Goal: Information Seeking & Learning: Learn about a topic

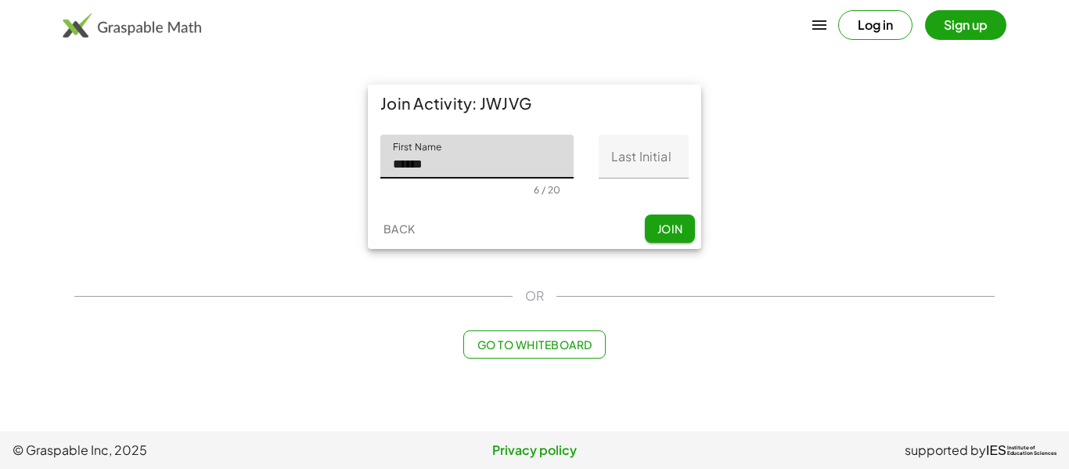
type input "******"
click at [635, 159] on input "Last Initial" at bounding box center [643, 157] width 90 height 44
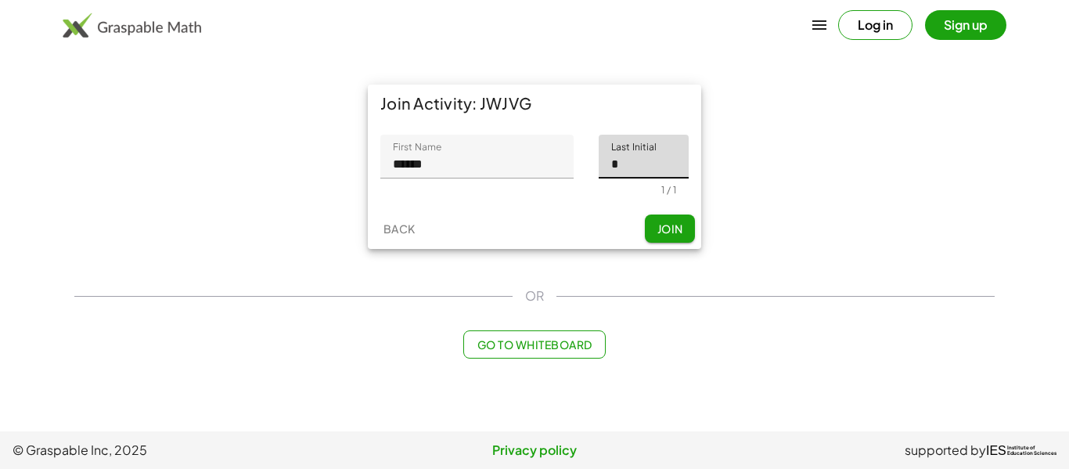
type input "*"
click at [664, 237] on button "Join" at bounding box center [670, 228] width 50 height 28
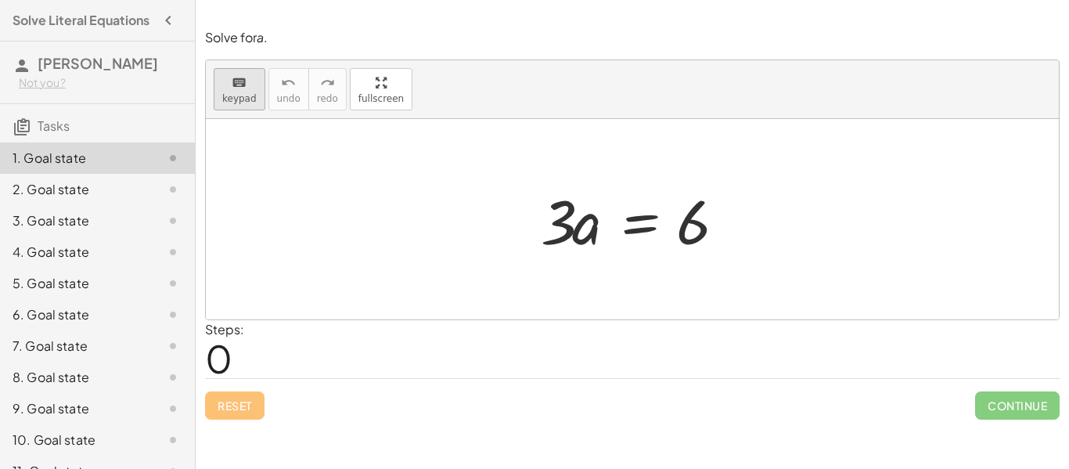
click at [222, 88] on div "keyboard" at bounding box center [239, 82] width 34 height 19
click at [283, 337] on div "Steps: 0" at bounding box center [632, 349] width 854 height 58
click at [703, 263] on div at bounding box center [632, 219] width 853 height 200
click at [702, 219] on div at bounding box center [691, 223] width 31 height 70
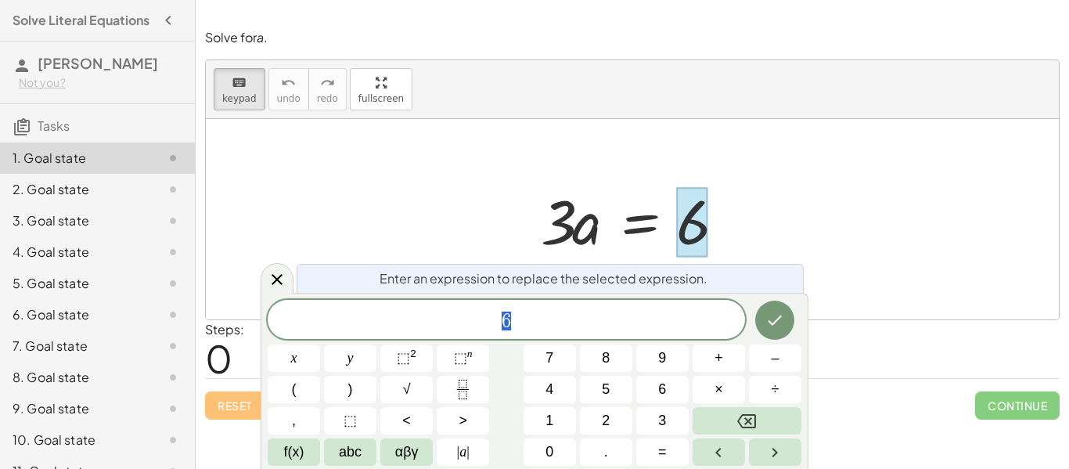
scroll to position [1, 0]
click at [706, 232] on div at bounding box center [691, 223] width 31 height 70
click at [586, 229] on div at bounding box center [638, 219] width 210 height 81
click at [581, 327] on span "6" at bounding box center [506, 321] width 477 height 22
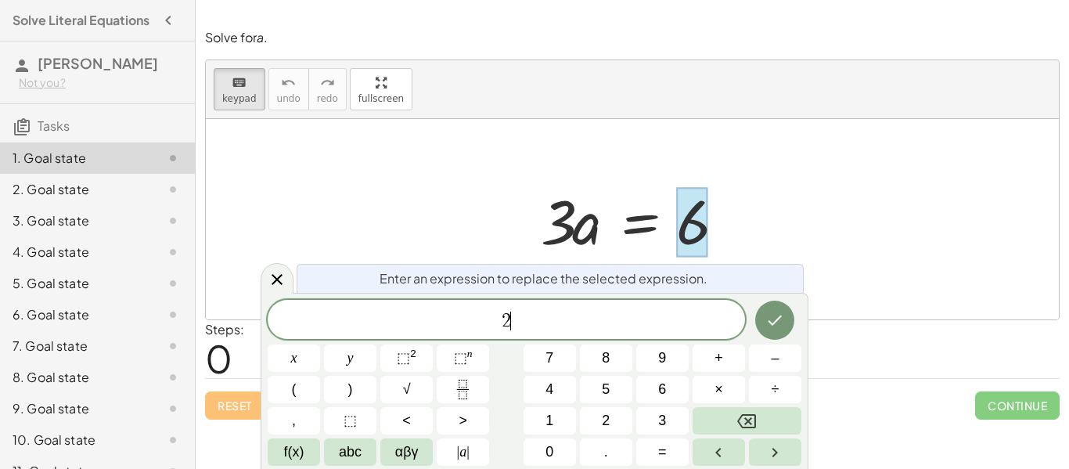
scroll to position [2, 0]
click at [572, 220] on div at bounding box center [638, 219] width 210 height 81
click at [768, 319] on icon "Done" at bounding box center [774, 320] width 19 height 19
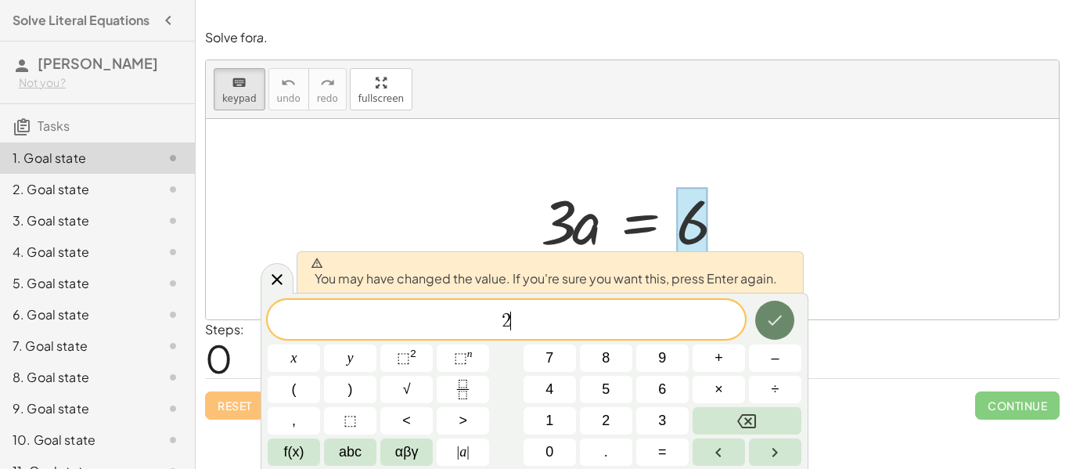
scroll to position [3, 0]
click at [771, 321] on icon "Done" at bounding box center [774, 320] width 19 height 19
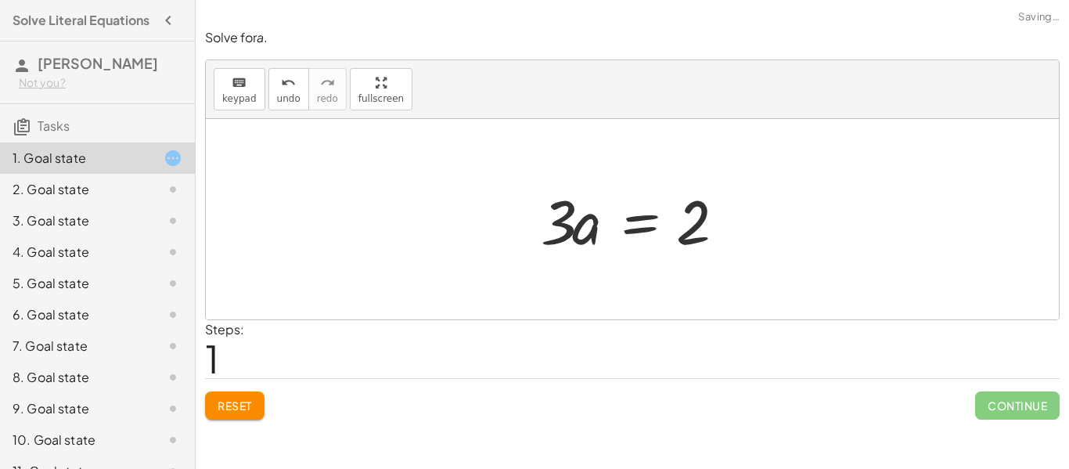
click at [577, 236] on div at bounding box center [638, 219] width 210 height 81
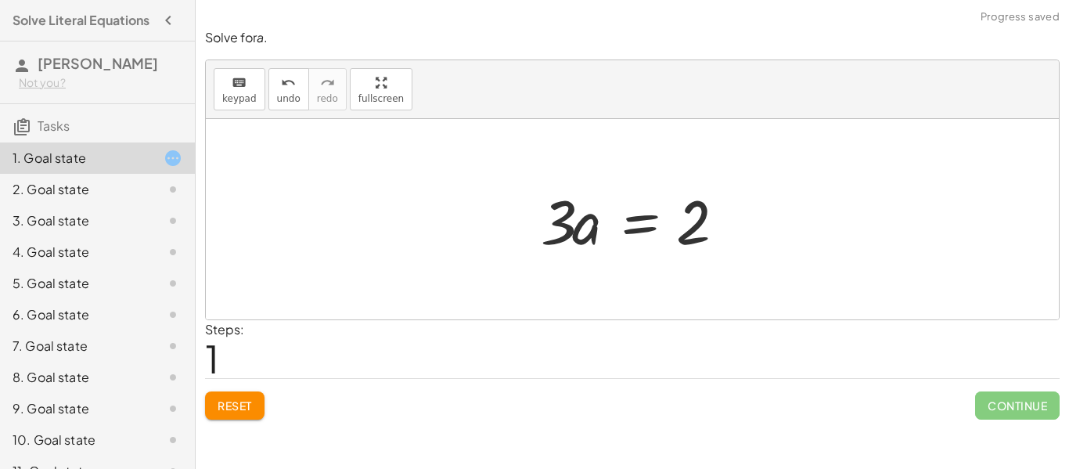
click at [565, 208] on div at bounding box center [638, 219] width 210 height 81
click at [569, 216] on div at bounding box center [638, 219] width 210 height 81
click at [238, 401] on span "Reset" at bounding box center [234, 405] width 34 height 14
click at [568, 229] on div at bounding box center [638, 219] width 210 height 81
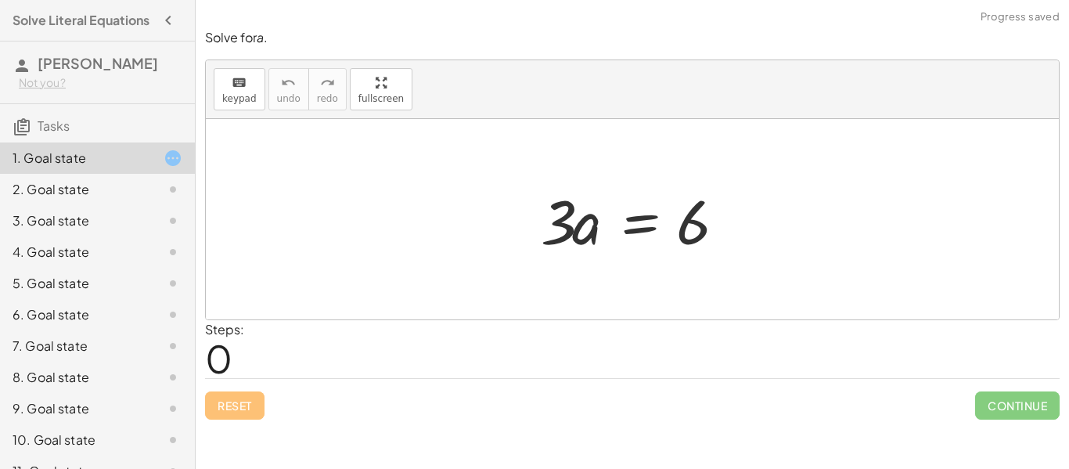
click at [568, 229] on div at bounding box center [638, 219] width 210 height 81
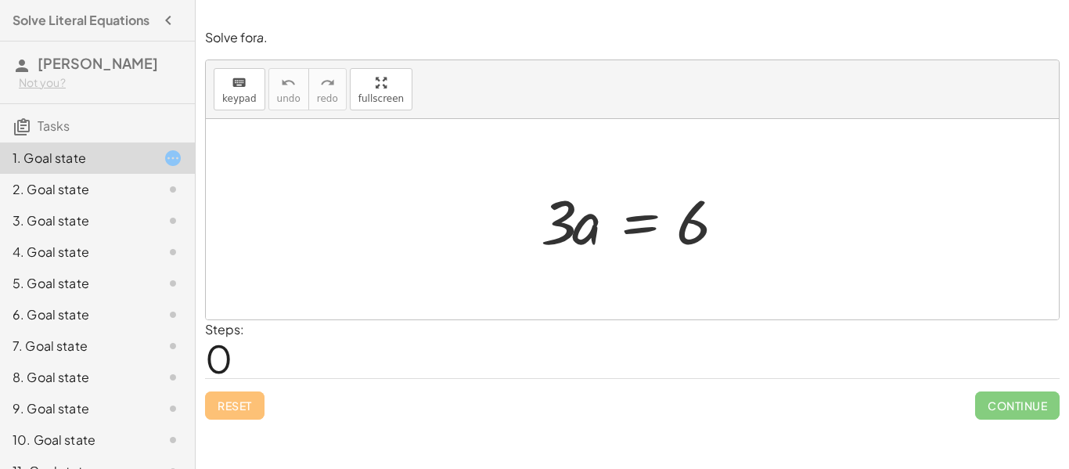
click at [568, 229] on div at bounding box center [638, 219] width 210 height 81
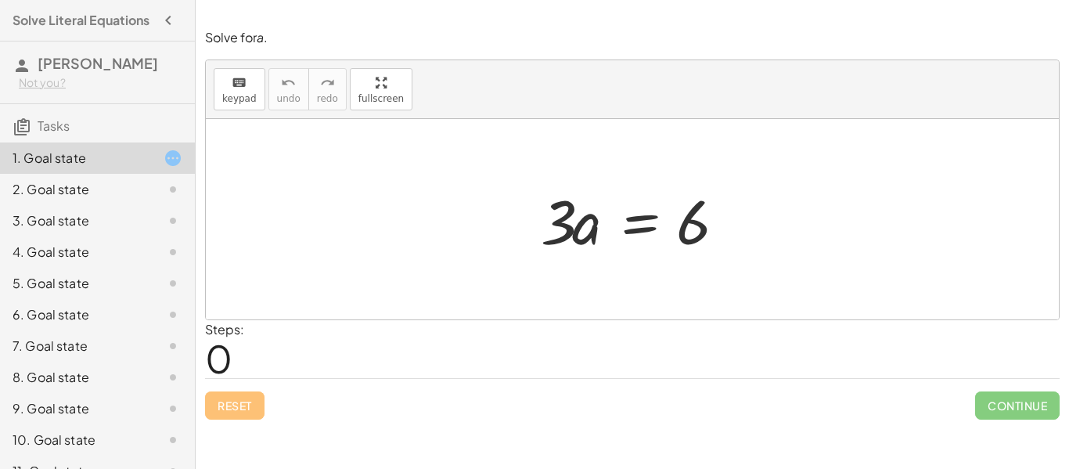
click at [568, 229] on div at bounding box center [638, 219] width 210 height 81
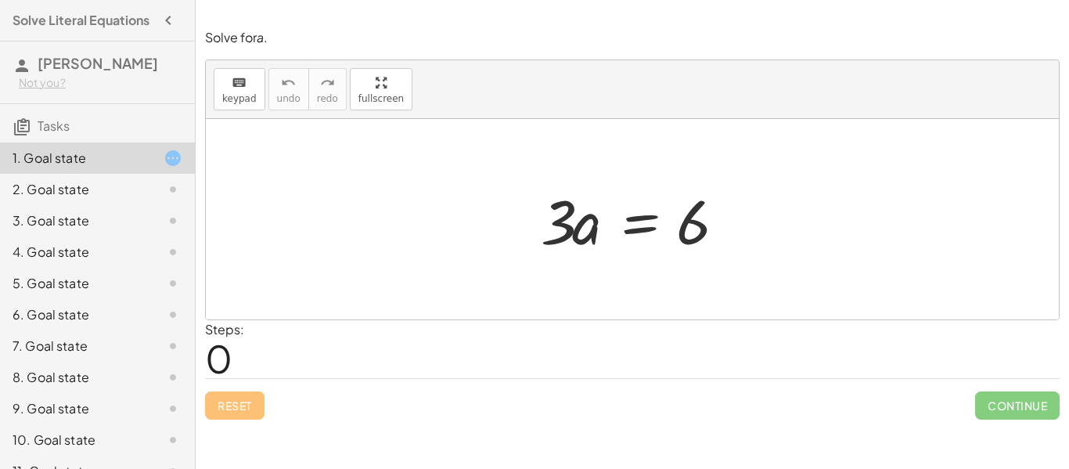
click at [568, 229] on div at bounding box center [638, 219] width 210 height 81
drag, startPoint x: 561, startPoint y: 227, endPoint x: 691, endPoint y: 287, distance: 143.2
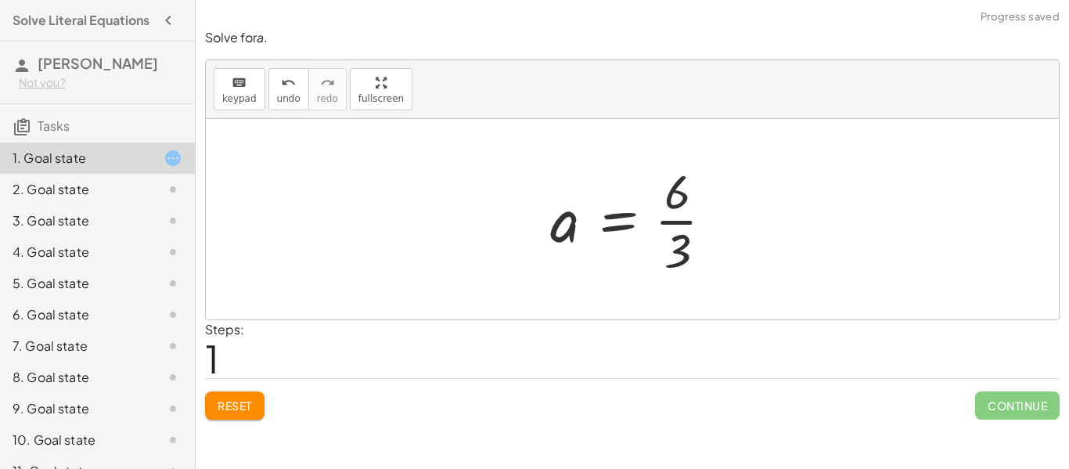
click at [679, 194] on div at bounding box center [637, 219] width 191 height 120
drag, startPoint x: 679, startPoint y: 194, endPoint x: 685, endPoint y: 203, distance: 10.2
click at [679, 194] on div at bounding box center [637, 219] width 191 height 120
click at [556, 227] on div at bounding box center [637, 219] width 191 height 120
click at [683, 230] on div at bounding box center [637, 219] width 191 height 120
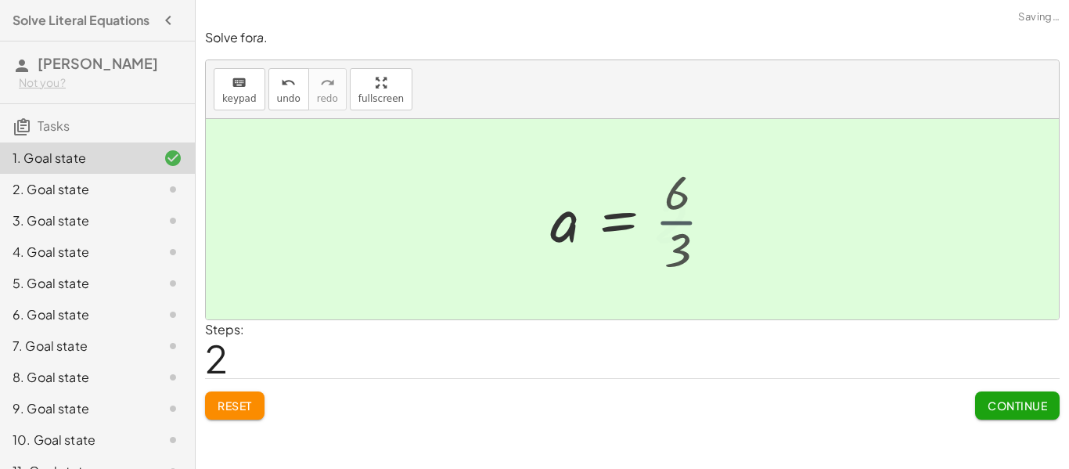
click at [681, 230] on div at bounding box center [631, 219] width 178 height 77
click at [1036, 404] on span "Continue" at bounding box center [1016, 405] width 59 height 14
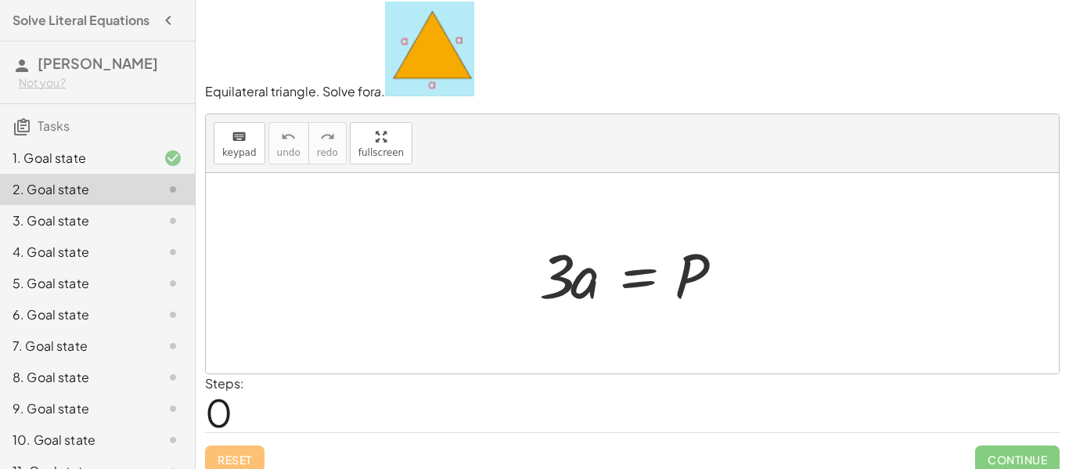
scroll to position [0, 0]
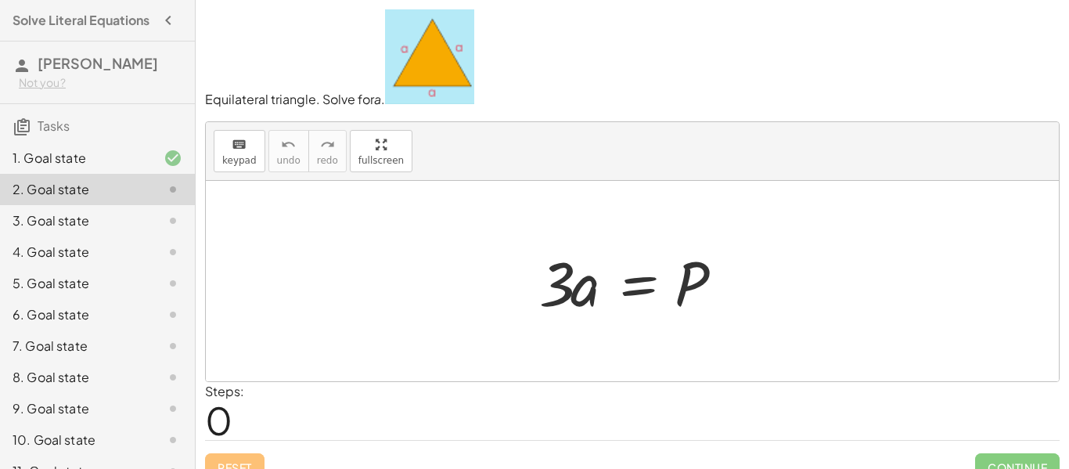
drag, startPoint x: 455, startPoint y: 63, endPoint x: 553, endPoint y: 145, distance: 127.8
click at [455, 64] on img at bounding box center [429, 56] width 89 height 95
drag, startPoint x: 561, startPoint y: 270, endPoint x: 711, endPoint y: 318, distance: 157.8
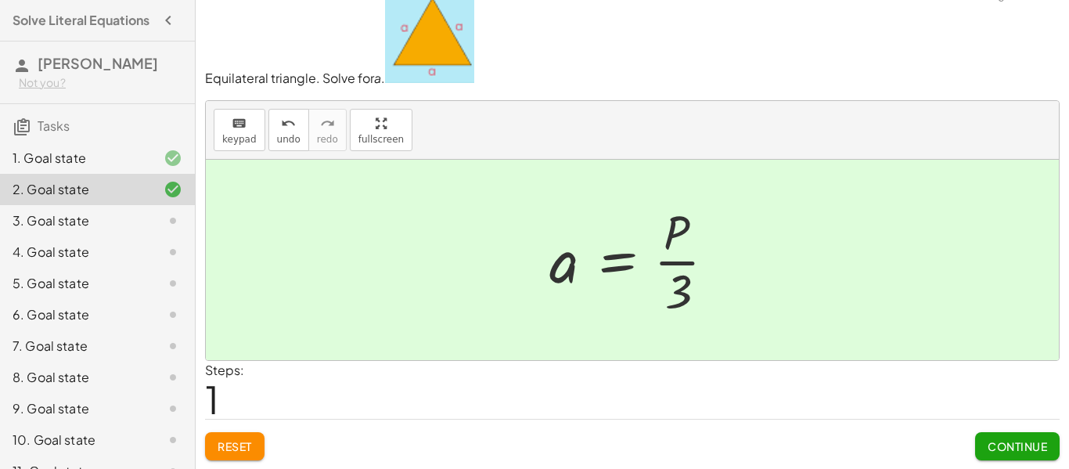
scroll to position [22, 0]
click at [661, 251] on div at bounding box center [638, 259] width 194 height 120
click at [1014, 443] on span "Continue" at bounding box center [1016, 445] width 59 height 14
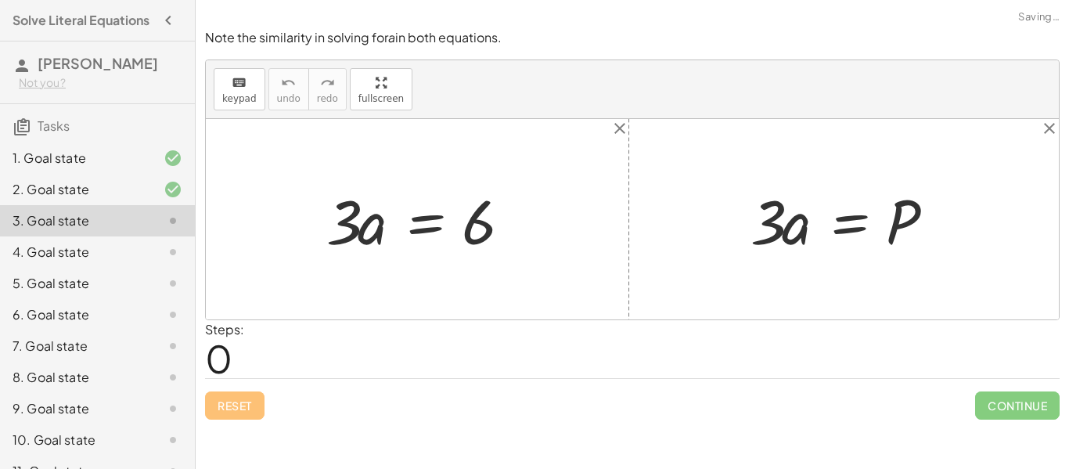
scroll to position [0, 0]
drag, startPoint x: 354, startPoint y: 222, endPoint x: 499, endPoint y: 284, distance: 157.4
click at [499, 284] on div "· 3 · 3 · a = 6 · 3 · a = P" at bounding box center [632, 219] width 853 height 200
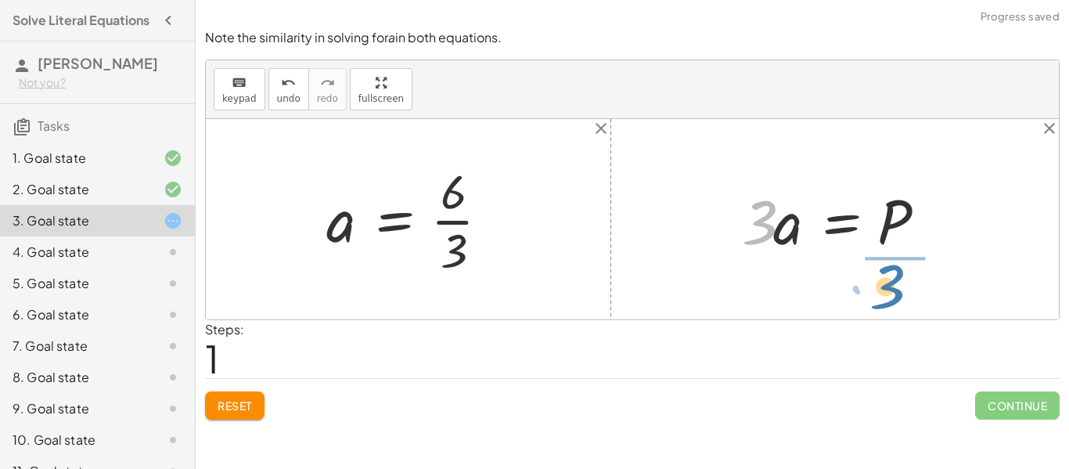
drag, startPoint x: 777, startPoint y: 228, endPoint x: 909, endPoint y: 289, distance: 145.3
click at [910, 289] on div "· 3 · a = 6 · 3 a = 6 · · 3 · 3 · a = P" at bounding box center [632, 219] width 853 height 200
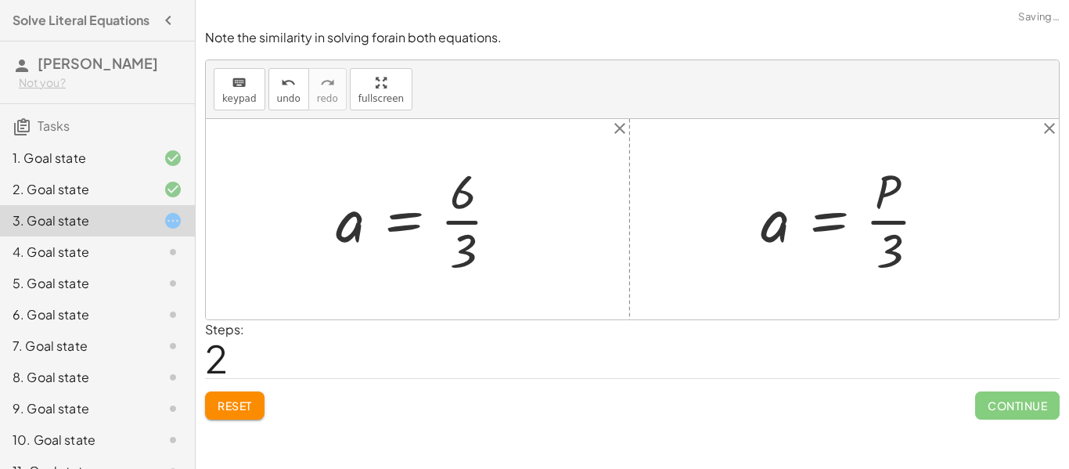
click at [469, 218] on div at bounding box center [423, 219] width 191 height 120
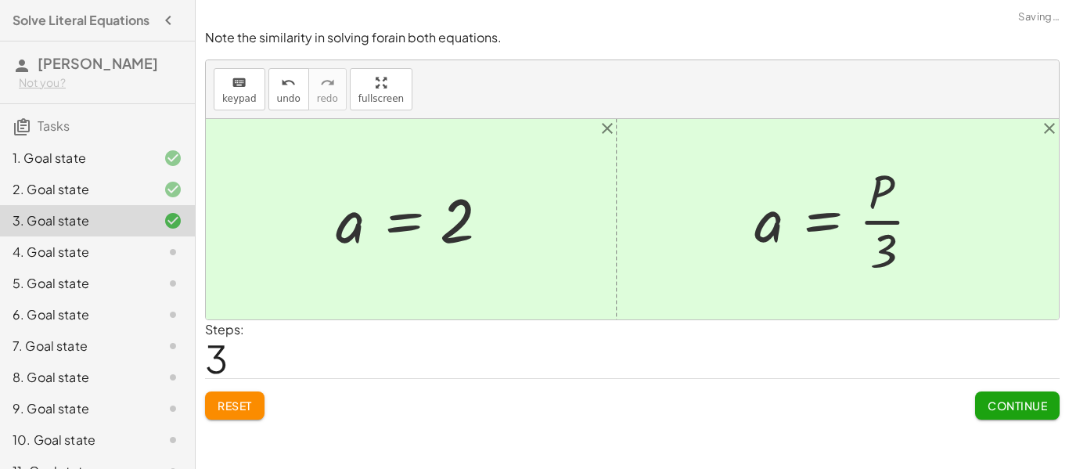
drag, startPoint x: 1001, startPoint y: 399, endPoint x: 1022, endPoint y: 410, distance: 23.1
click at [1002, 401] on span "Continue" at bounding box center [1016, 405] width 59 height 14
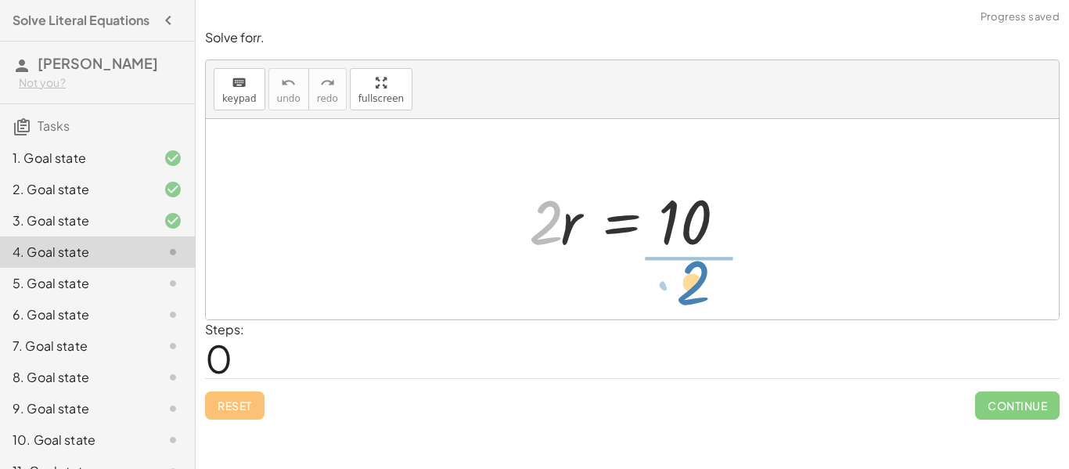
drag, startPoint x: 540, startPoint y: 225, endPoint x: 666, endPoint y: 295, distance: 144.3
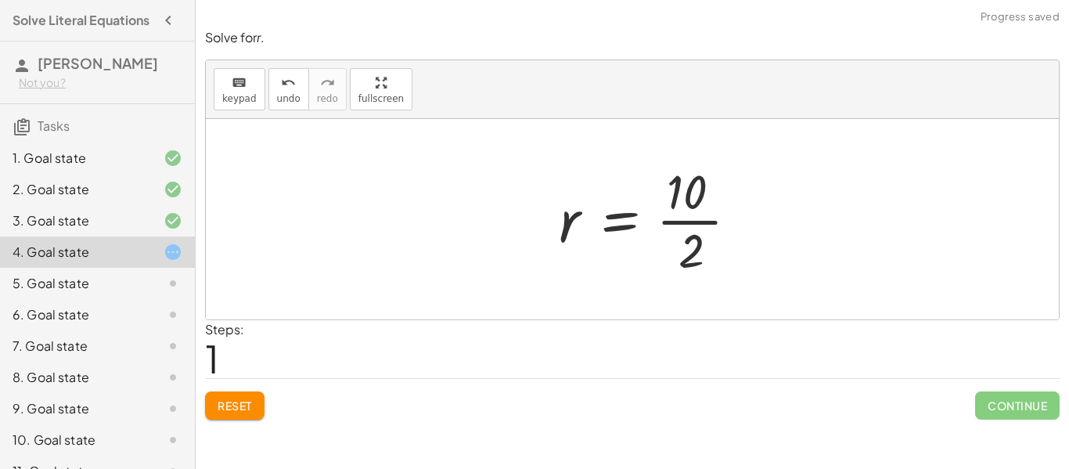
click at [689, 221] on div at bounding box center [655, 219] width 208 height 120
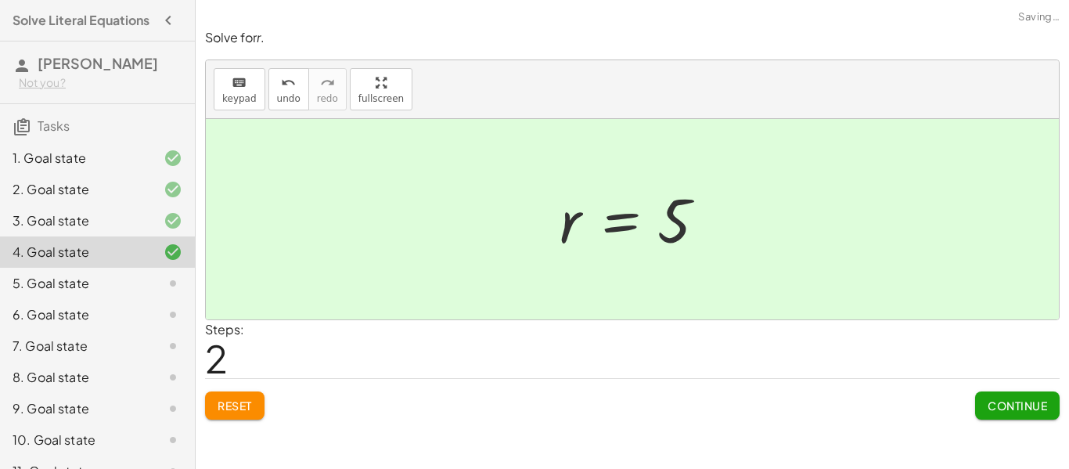
click at [1008, 412] on button "Continue" at bounding box center [1017, 405] width 84 height 28
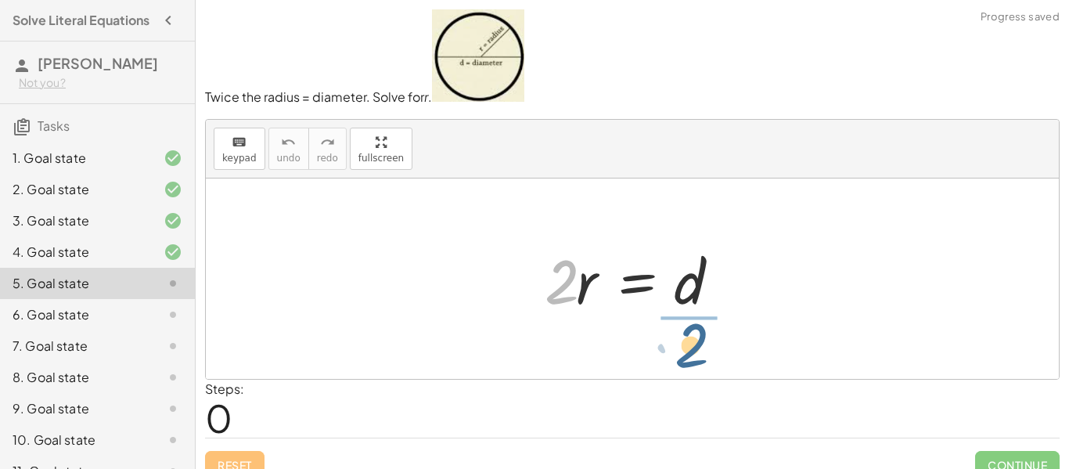
drag, startPoint x: 566, startPoint y: 290, endPoint x: 702, endPoint y: 355, distance: 150.8
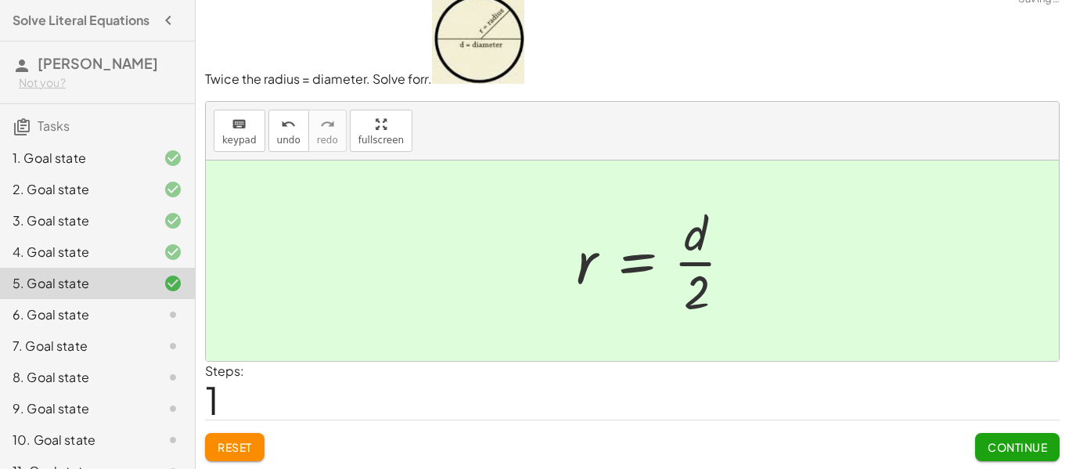
scroll to position [20, 0]
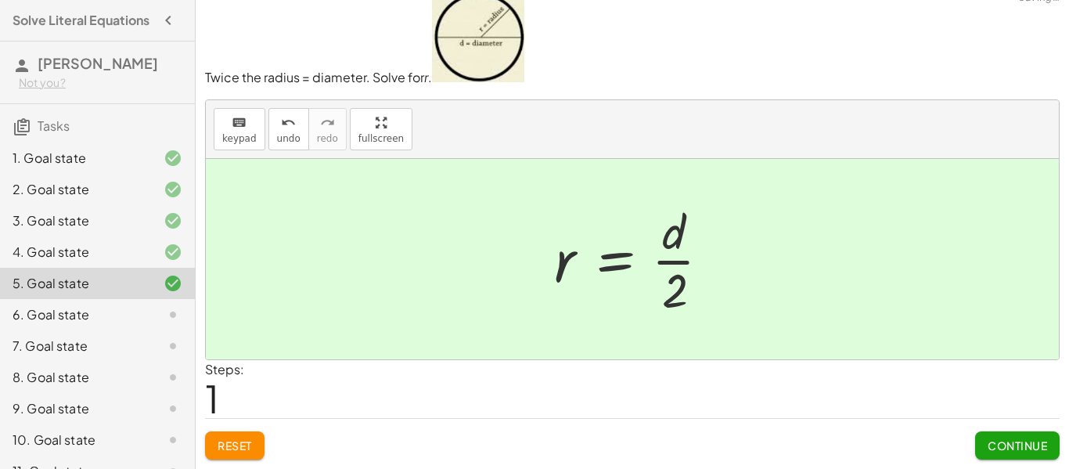
click at [1001, 443] on span "Continue" at bounding box center [1016, 445] width 59 height 14
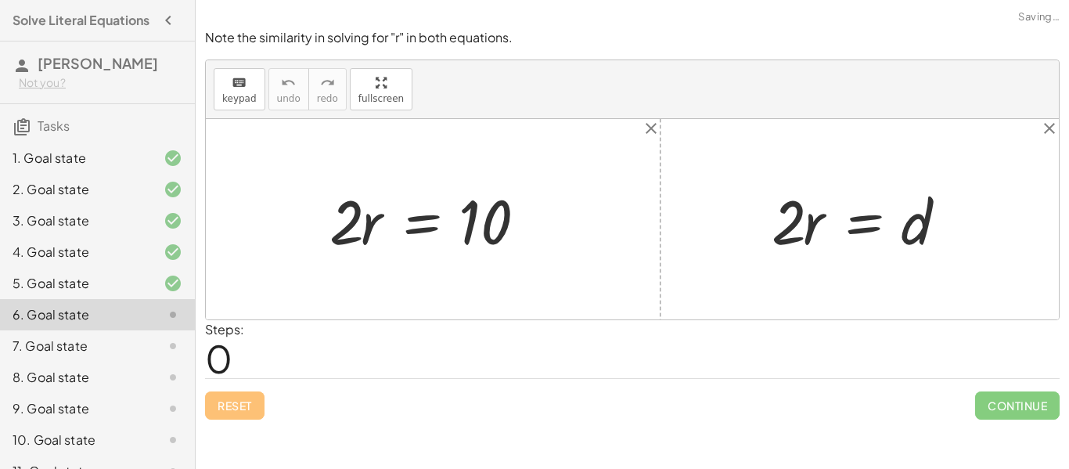
scroll to position [0, 0]
drag, startPoint x: 343, startPoint y: 225, endPoint x: 506, endPoint y: 275, distance: 171.2
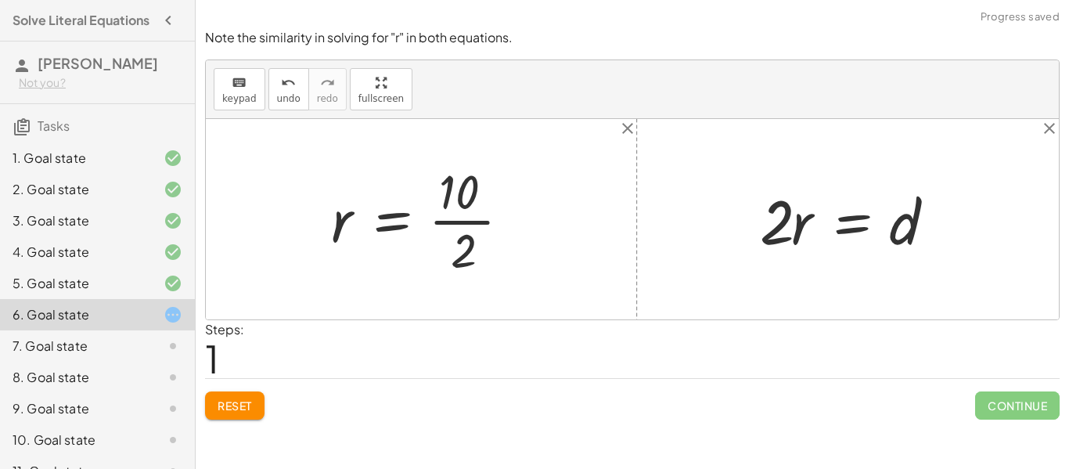
drag, startPoint x: 460, startPoint y: 203, endPoint x: 476, endPoint y: 210, distance: 16.9
click at [462, 203] on div at bounding box center [427, 219] width 208 height 120
drag, startPoint x: 770, startPoint y: 239, endPoint x: 872, endPoint y: 293, distance: 115.8
click at [891, 297] on div "· 2 · r = 10 · 2 r = 10 · · 2 · 2 · r = d" at bounding box center [632, 219] width 853 height 200
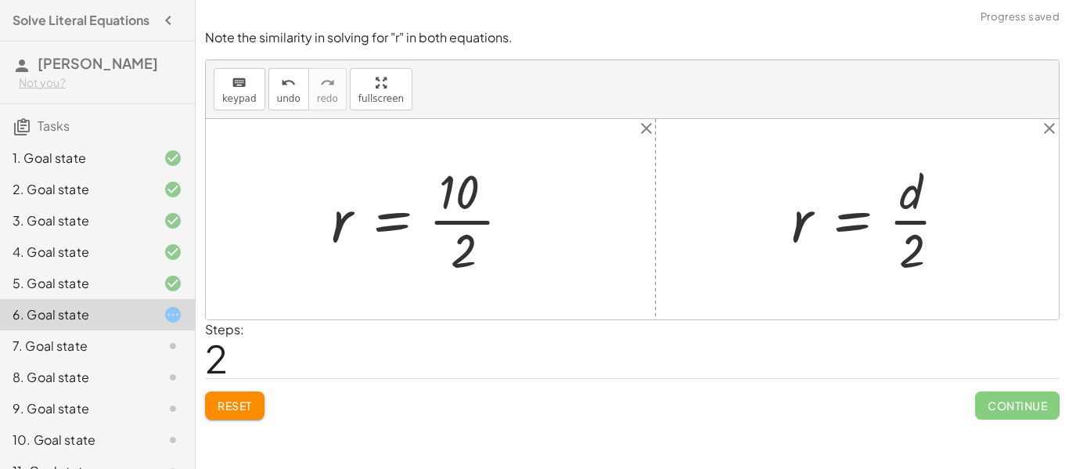
drag, startPoint x: 456, startPoint y: 219, endPoint x: 467, endPoint y: 221, distance: 11.2
click at [455, 218] on div at bounding box center [427, 219] width 208 height 120
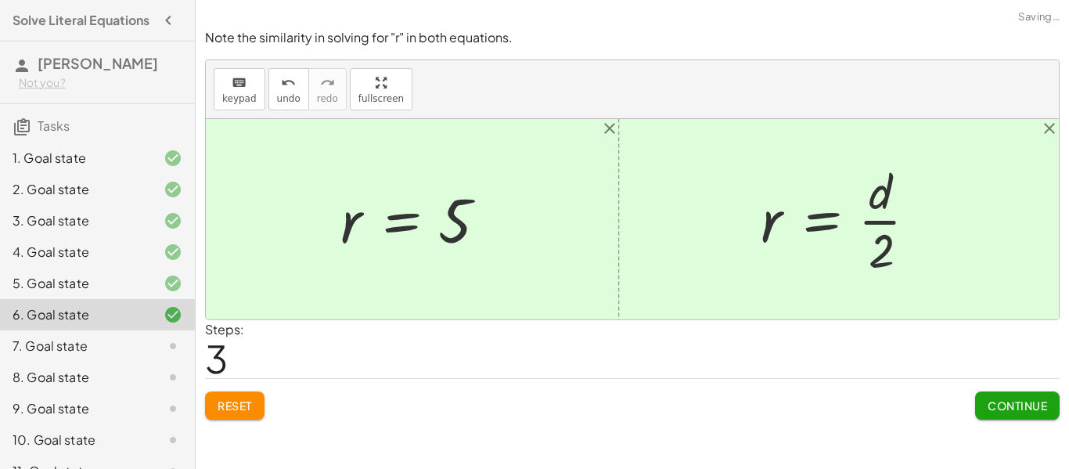
click at [1018, 404] on span "Continue" at bounding box center [1016, 405] width 59 height 14
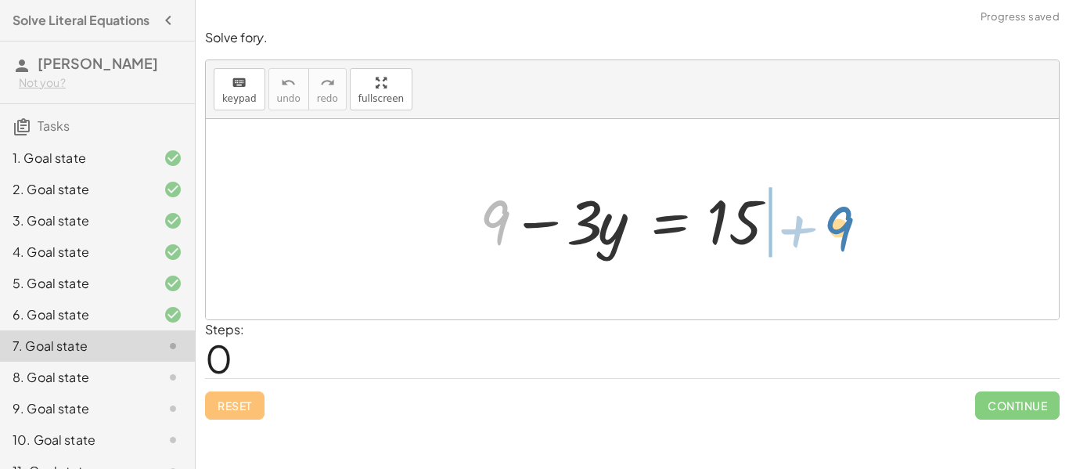
drag, startPoint x: 498, startPoint y: 227, endPoint x: 847, endPoint y: 226, distance: 348.9
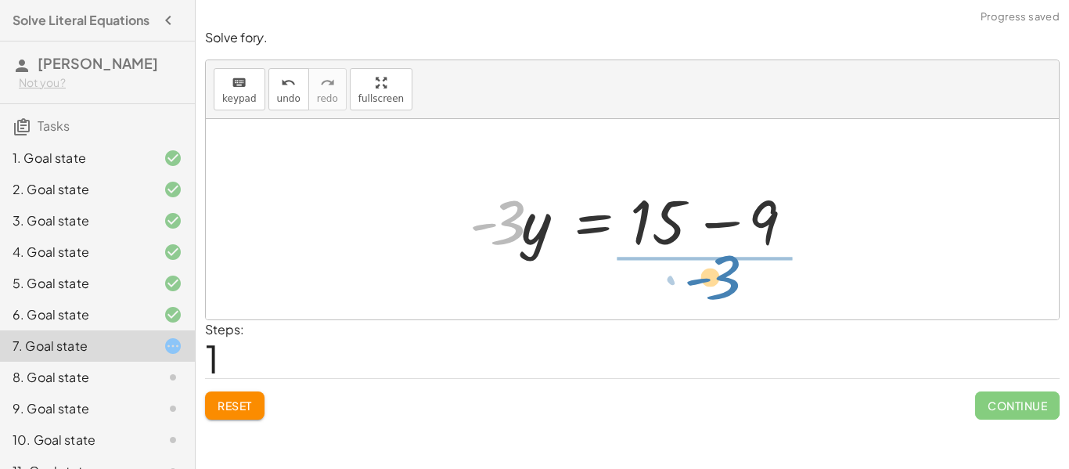
drag, startPoint x: 512, startPoint y: 228, endPoint x: 727, endPoint y: 283, distance: 222.0
click at [727, 283] on div "+ 9 − · 3 · y = 15 · - 3 9 · 3 · y = 15 - + −" at bounding box center [632, 219] width 853 height 200
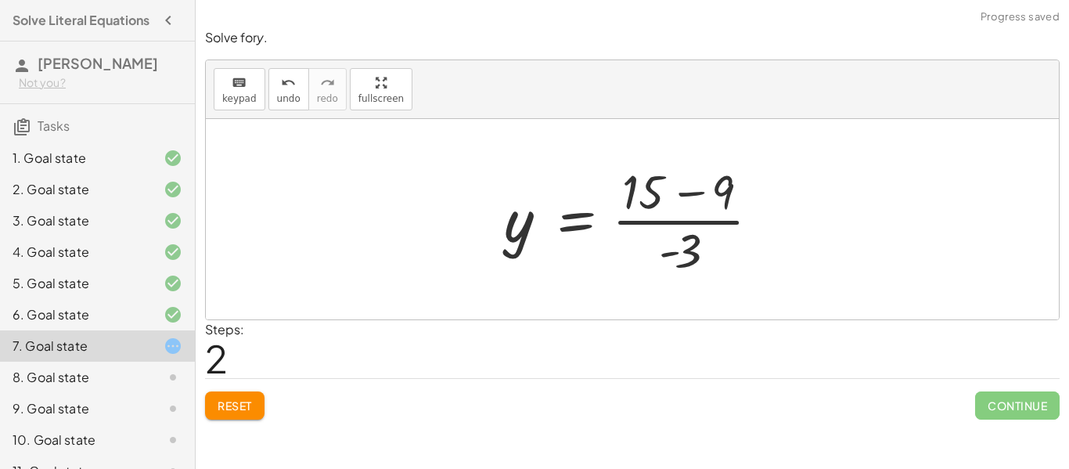
click at [696, 220] on div at bounding box center [638, 219] width 284 height 120
click at [650, 217] on div at bounding box center [638, 219] width 284 height 120
click at [685, 232] on div at bounding box center [638, 219] width 284 height 120
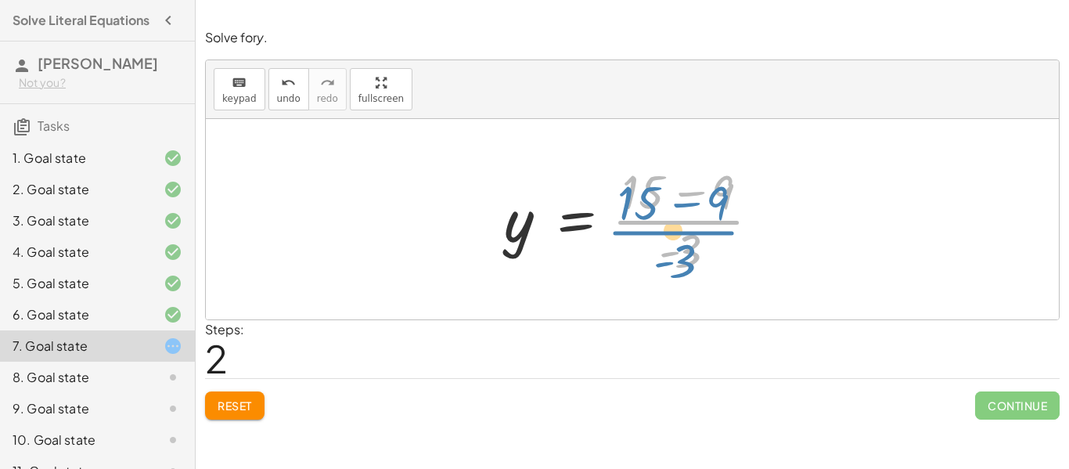
click at [707, 225] on div at bounding box center [638, 219] width 284 height 120
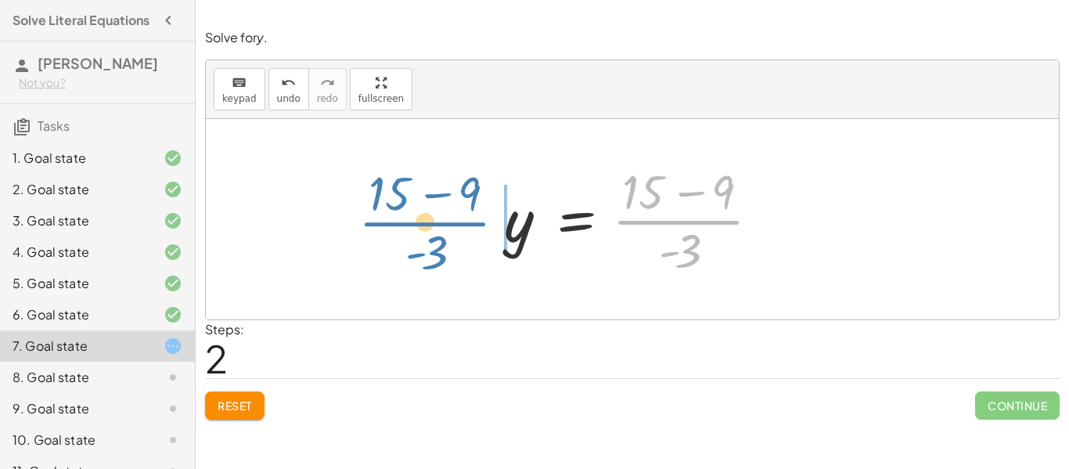
drag, startPoint x: 710, startPoint y: 226, endPoint x: 461, endPoint y: 227, distance: 248.8
click at [461, 227] on div "+ 9 − · 3 · y = 15 · - 3 · y = + 15 − 9 · ( + 15 − 9 ) · - 3 9 · 3 y = 15 - + −…" at bounding box center [632, 219] width 853 height 200
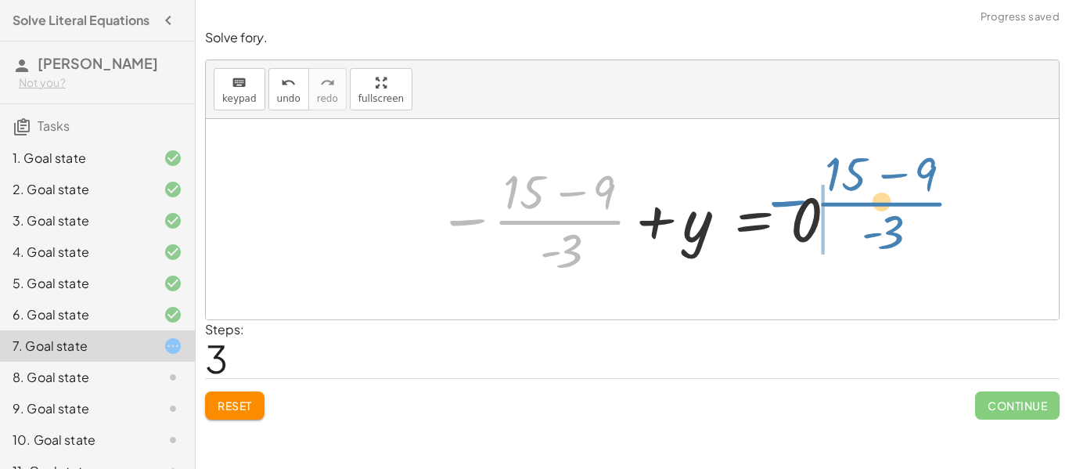
drag, startPoint x: 528, startPoint y: 221, endPoint x: 843, endPoint y: 207, distance: 315.6
click at [852, 201] on div "+ 9 − · 3 · y = 15 · - 3 · y = + 15 − 9 y = · ( + 15 − 9 ) · - 3 − · ( + 15 − 9…" at bounding box center [632, 219] width 853 height 200
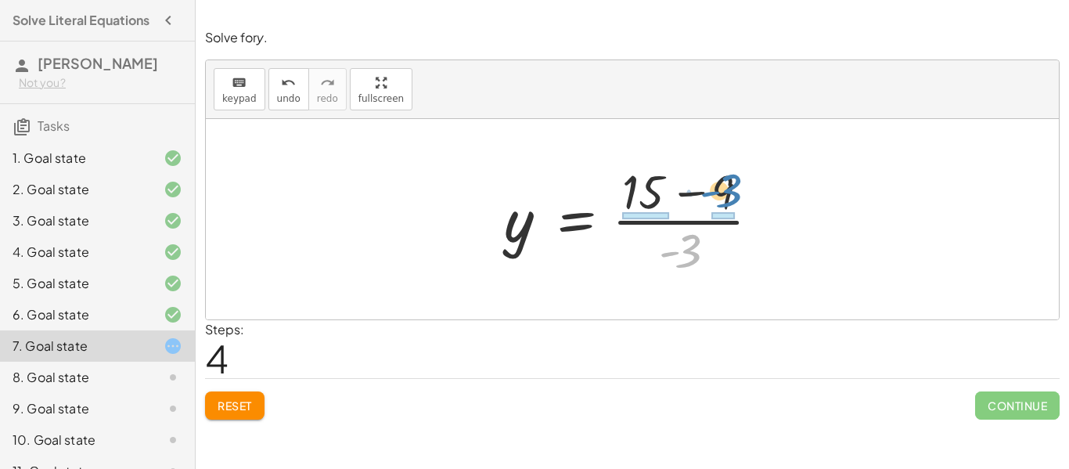
drag, startPoint x: 699, startPoint y: 251, endPoint x: 739, endPoint y: 193, distance: 70.8
click at [739, 193] on div at bounding box center [638, 219] width 284 height 120
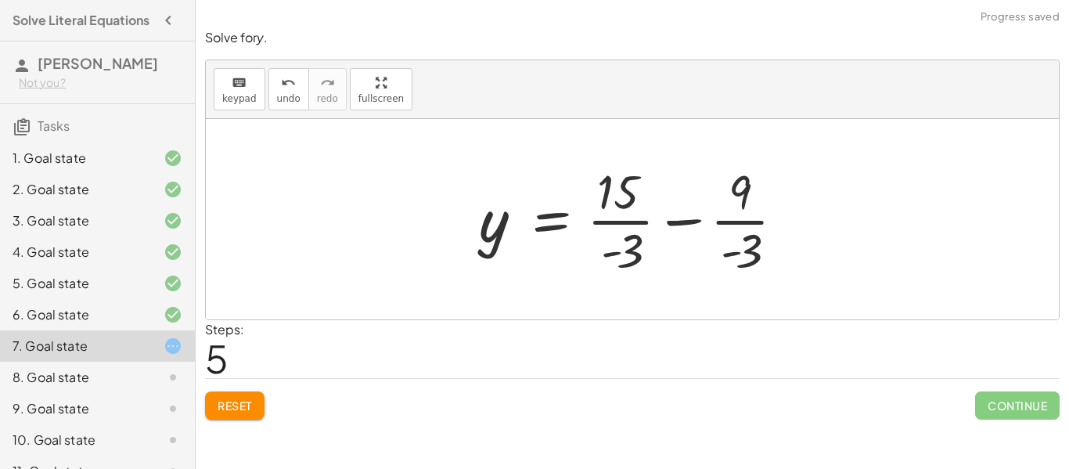
click at [742, 253] on div at bounding box center [637, 219] width 333 height 120
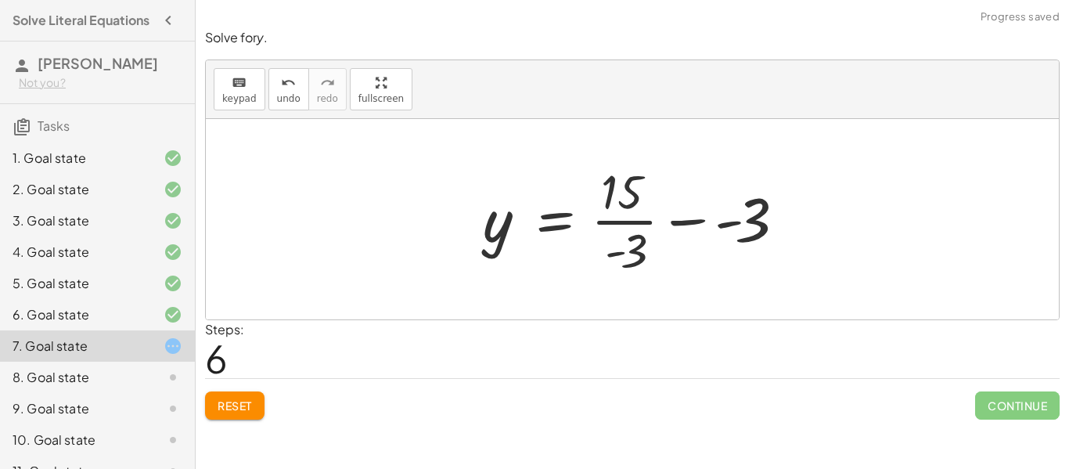
click at [614, 222] on div at bounding box center [638, 219] width 326 height 120
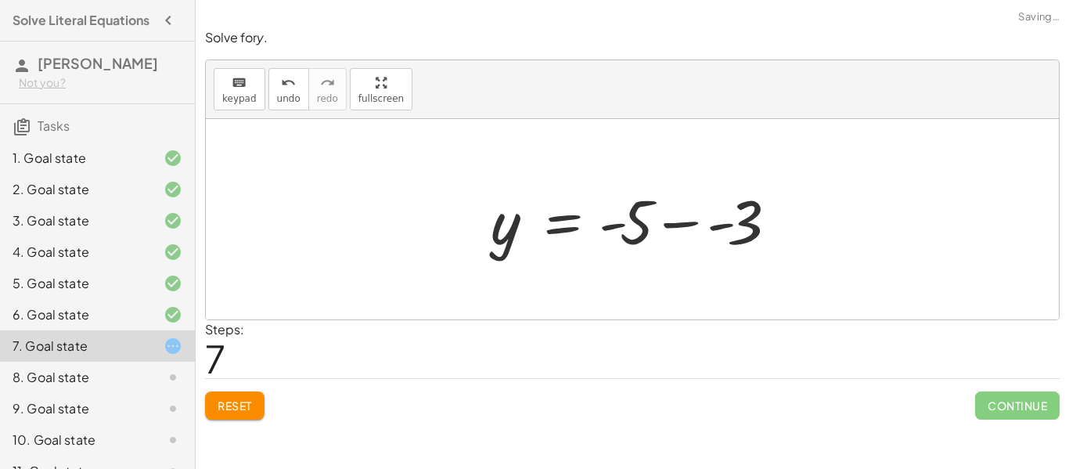
click at [676, 225] on div at bounding box center [638, 219] width 311 height 81
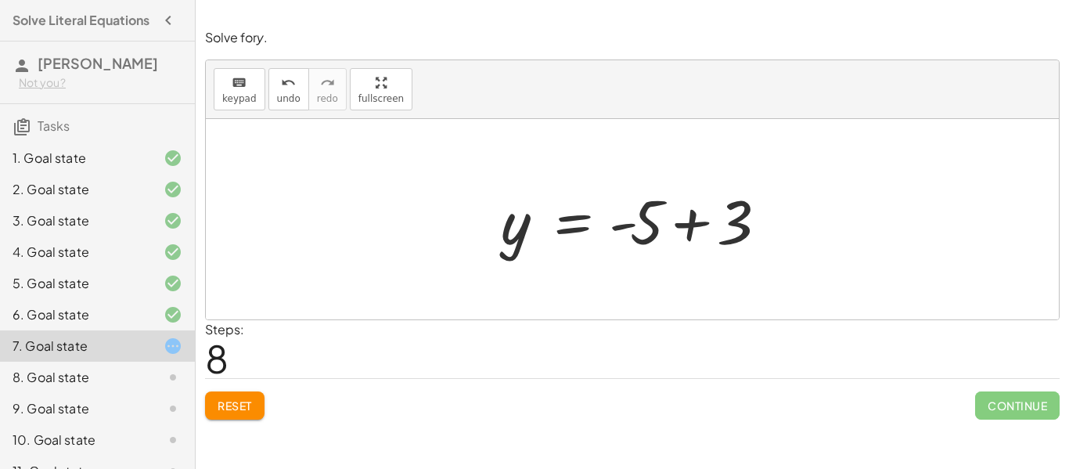
click at [631, 223] on div at bounding box center [638, 219] width 290 height 81
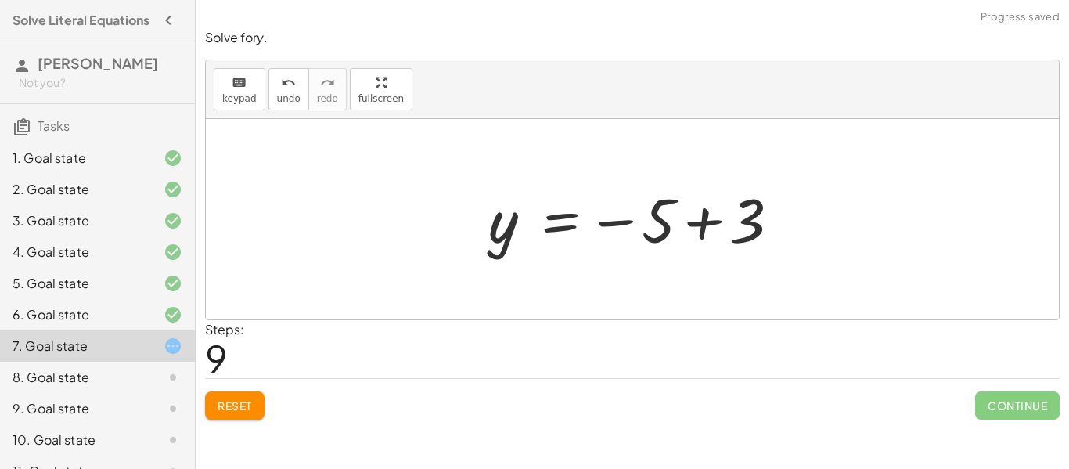
click at [635, 208] on div at bounding box center [637, 219] width 315 height 77
click at [620, 233] on div at bounding box center [637, 219] width 315 height 77
click at [621, 225] on div at bounding box center [637, 219] width 315 height 77
click at [667, 219] on div at bounding box center [637, 219] width 315 height 77
click at [716, 220] on div at bounding box center [637, 219] width 315 height 77
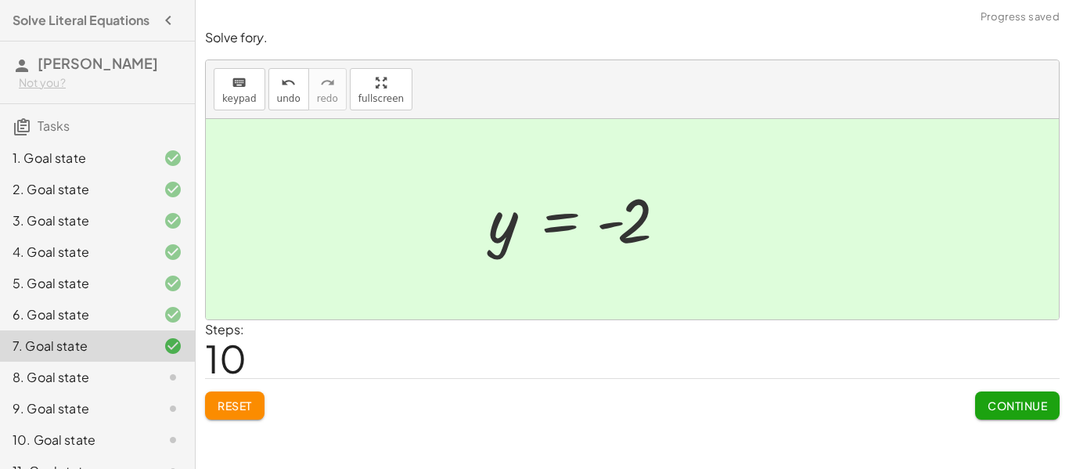
click at [728, 231] on div at bounding box center [632, 219] width 853 height 200
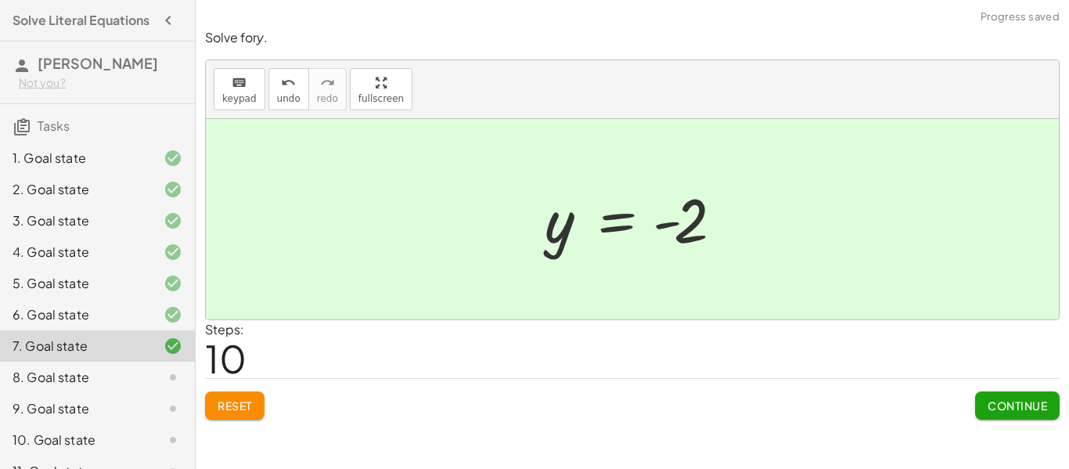
click at [1023, 400] on span "Continue" at bounding box center [1016, 405] width 59 height 14
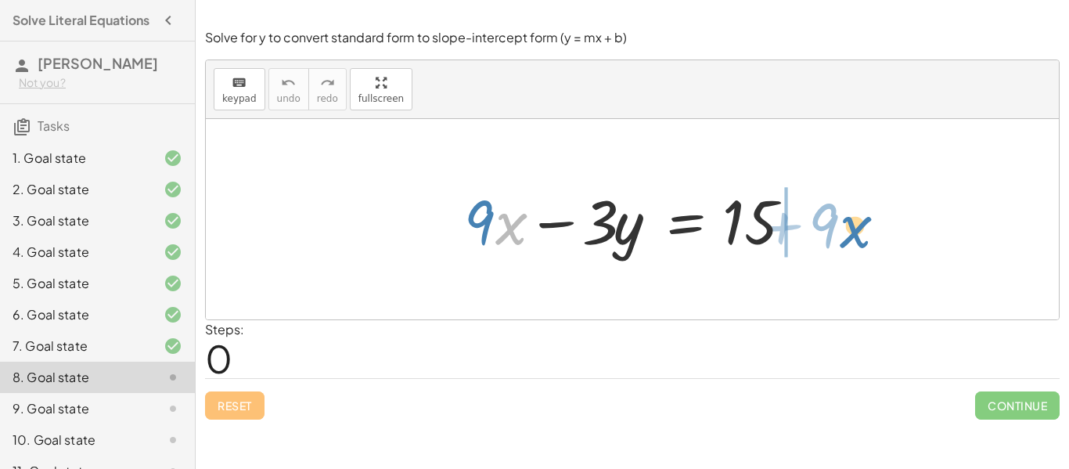
drag, startPoint x: 496, startPoint y: 229, endPoint x: 842, endPoint y: 230, distance: 345.8
click at [842, 230] on div "· x + · 9 + · 9 · x − · 3 · y = 15" at bounding box center [632, 219] width 853 height 200
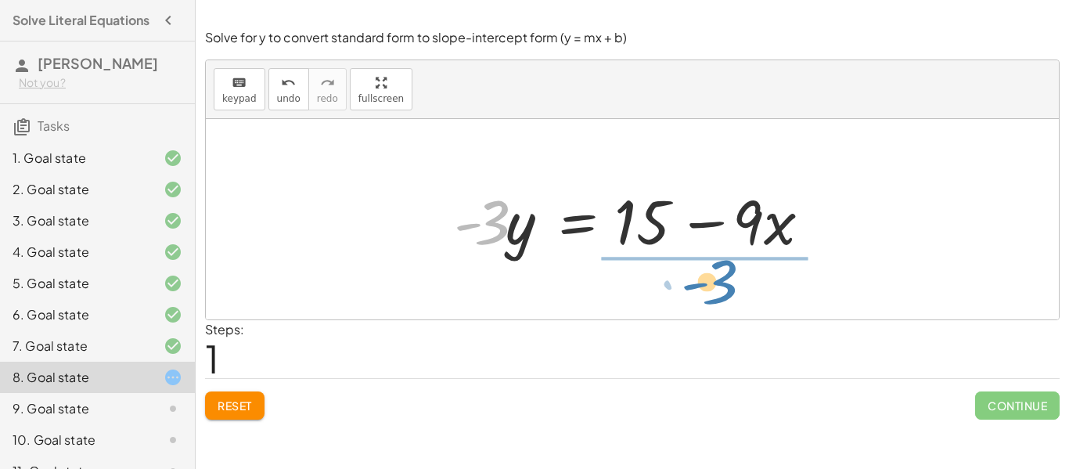
drag, startPoint x: 486, startPoint y: 227, endPoint x: 711, endPoint y: 286, distance: 232.8
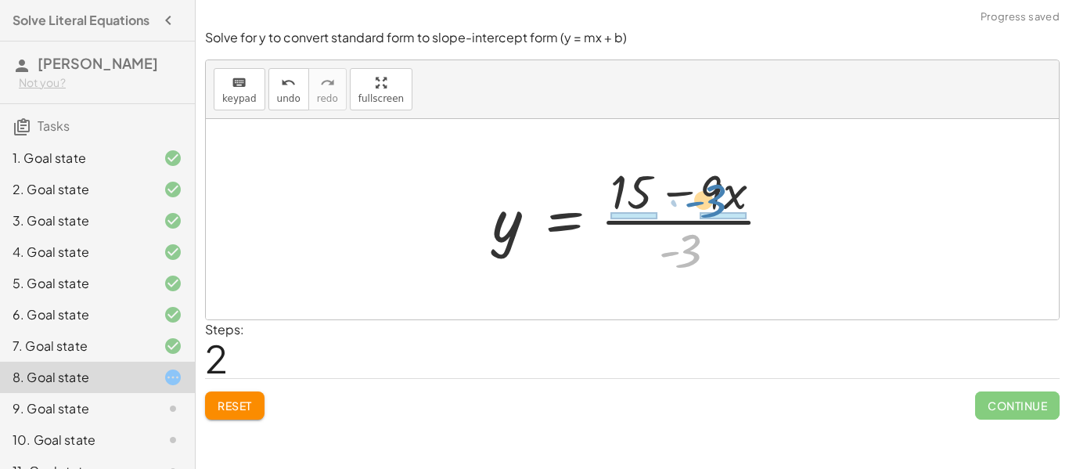
drag, startPoint x: 728, startPoint y: 250, endPoint x: 707, endPoint y: 198, distance: 56.2
click at [707, 198] on div at bounding box center [637, 219] width 307 height 120
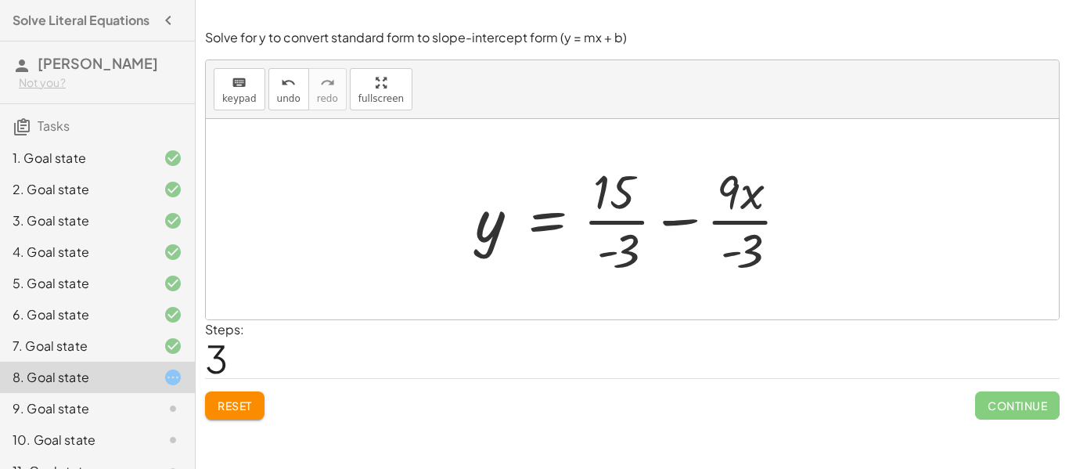
click at [608, 218] on div at bounding box center [638, 219] width 342 height 120
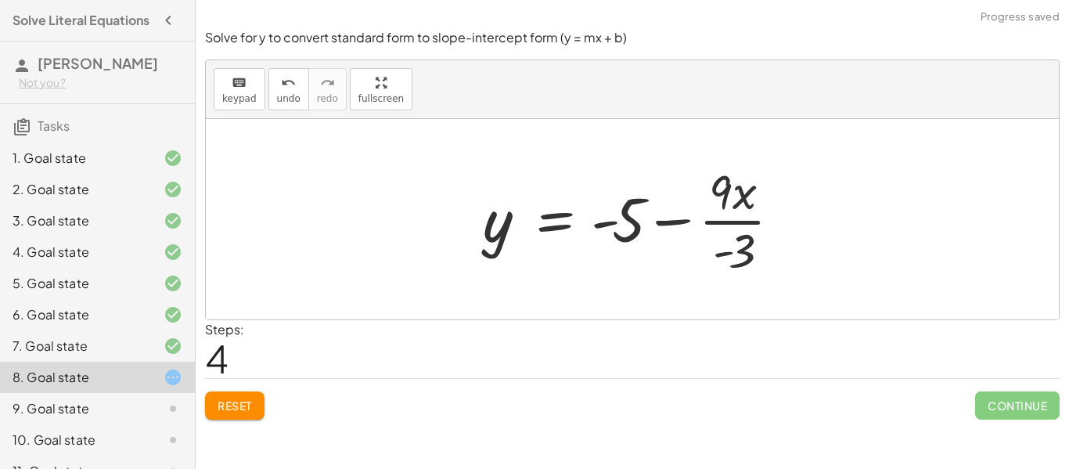
click at [734, 215] on div at bounding box center [638, 219] width 326 height 120
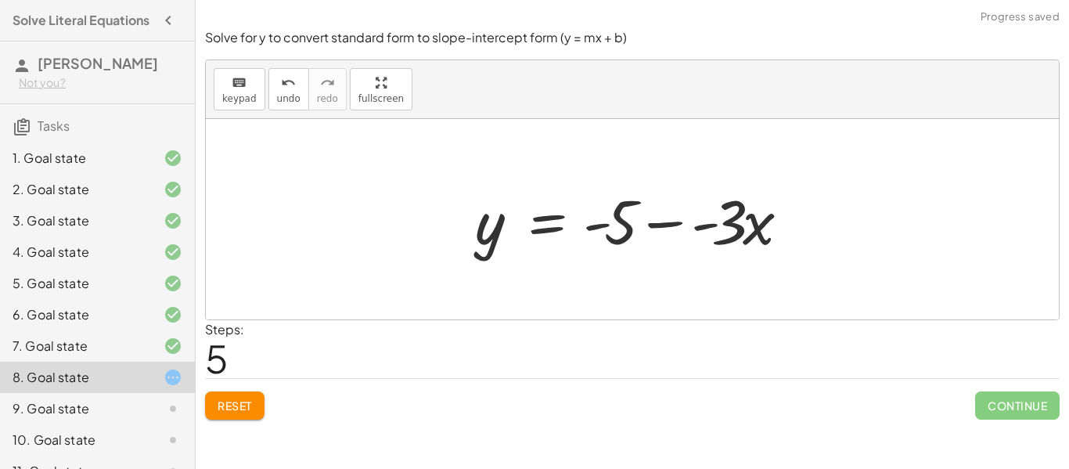
click at [682, 221] on div at bounding box center [638, 219] width 342 height 81
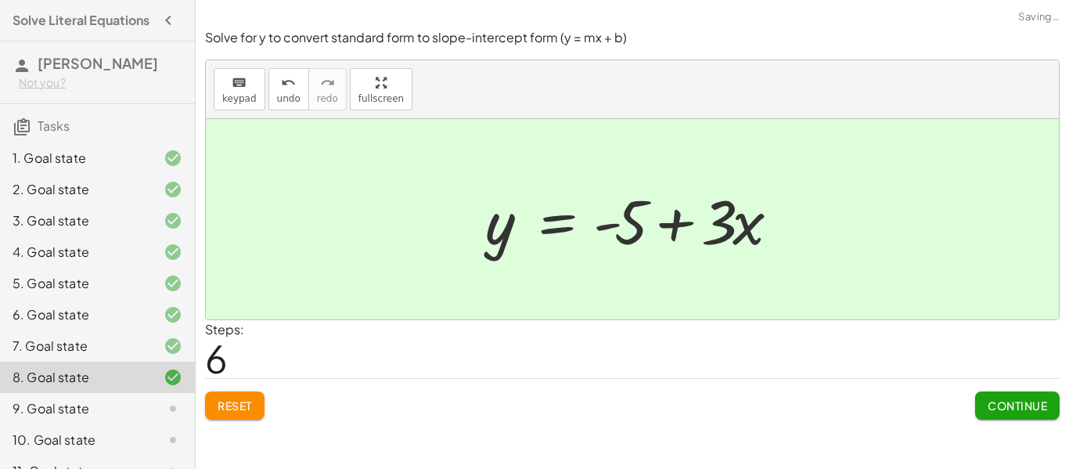
drag, startPoint x: 1023, startPoint y: 394, endPoint x: 1068, endPoint y: 393, distance: 45.4
click at [1022, 394] on button "Continue" at bounding box center [1017, 405] width 84 height 28
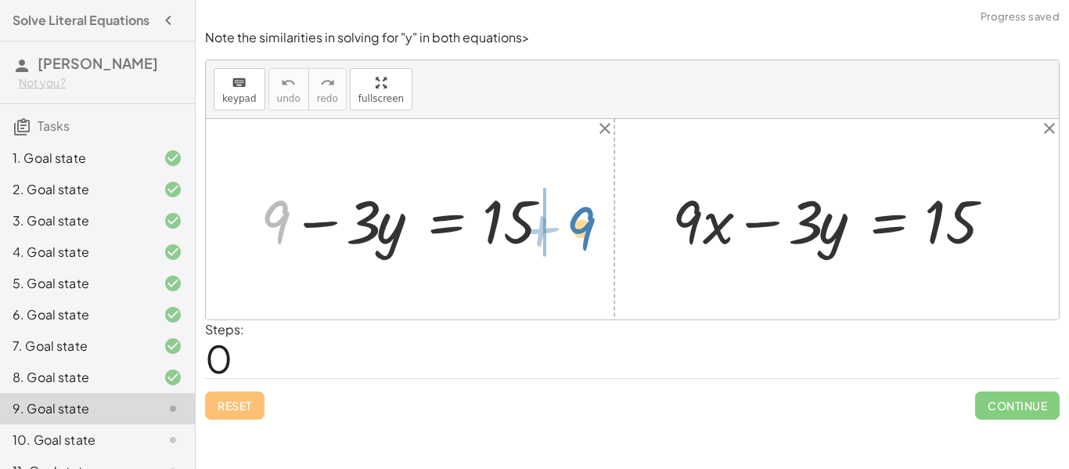
drag, startPoint x: 297, startPoint y: 230, endPoint x: 578, endPoint y: 233, distance: 280.9
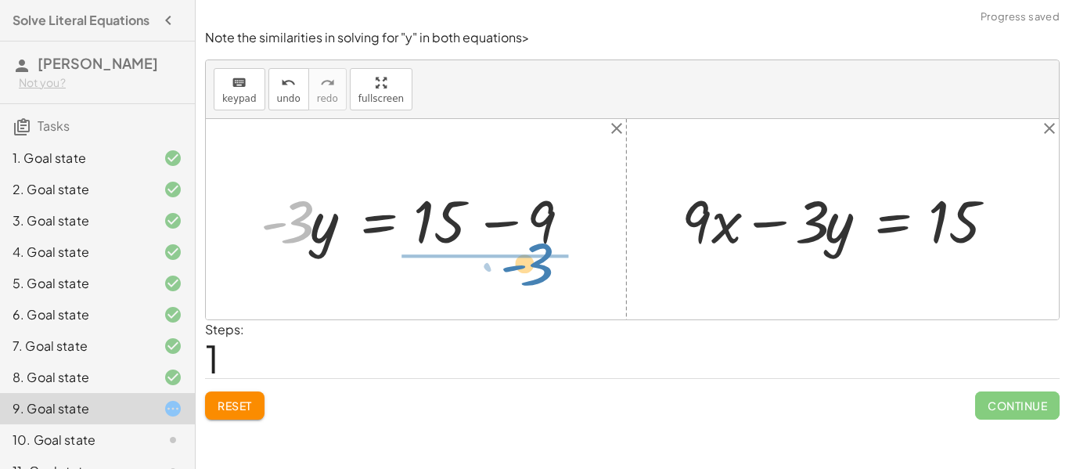
drag, startPoint x: 387, startPoint y: 242, endPoint x: 602, endPoint y: 277, distance: 217.2
click at [604, 274] on div "+ 9 − · 3 · y = 15 · - 3 9 · 3 · y = 15 - + − + · 9 · x − · 3 · y = 15" at bounding box center [632, 219] width 853 height 200
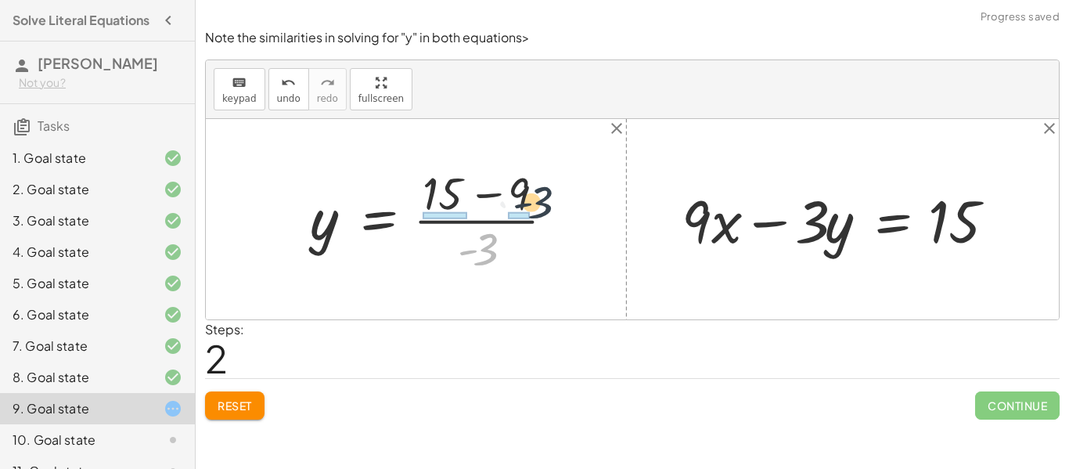
drag, startPoint x: 490, startPoint y: 255, endPoint x: 522, endPoint y: 201, distance: 62.8
click at [529, 191] on div at bounding box center [438, 219] width 273 height 116
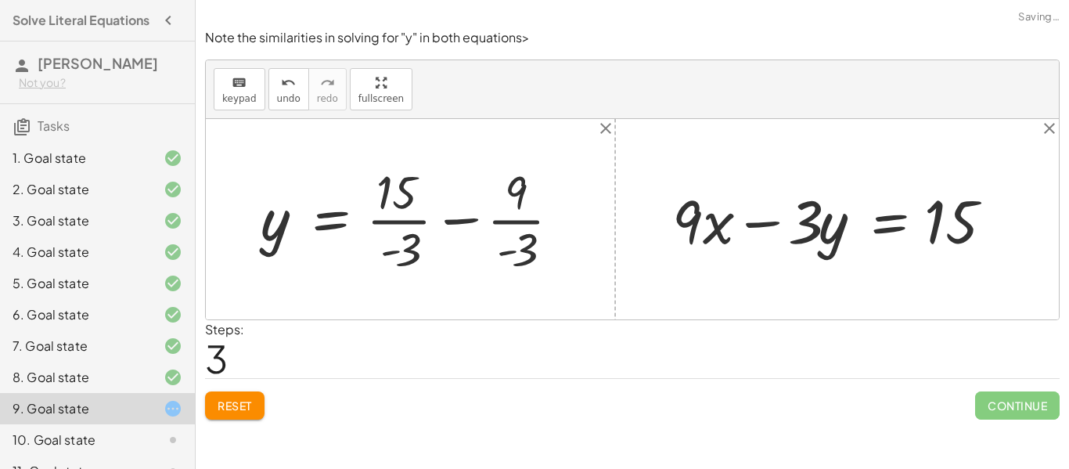
drag, startPoint x: 401, startPoint y: 213, endPoint x: 422, endPoint y: 217, distance: 21.6
click at [401, 213] on div at bounding box center [416, 219] width 327 height 118
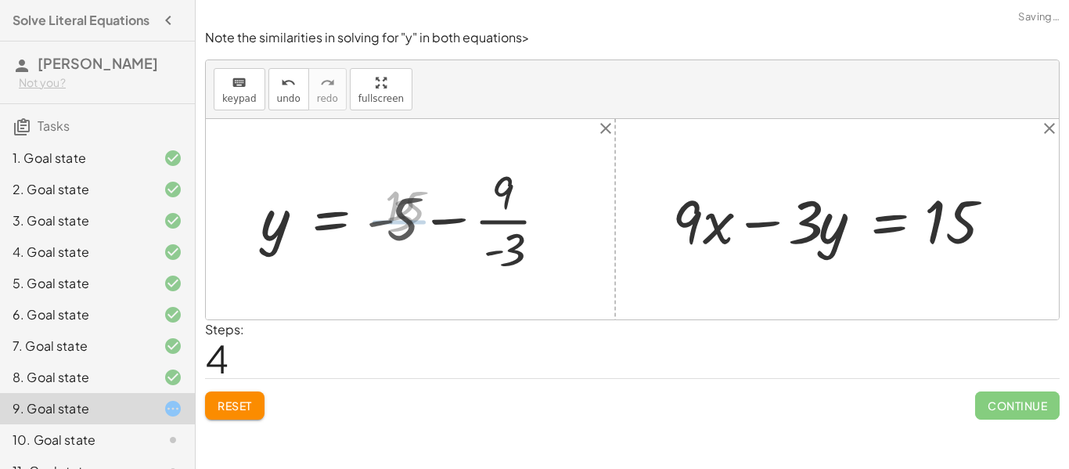
click at [503, 217] on div at bounding box center [409, 219] width 312 height 118
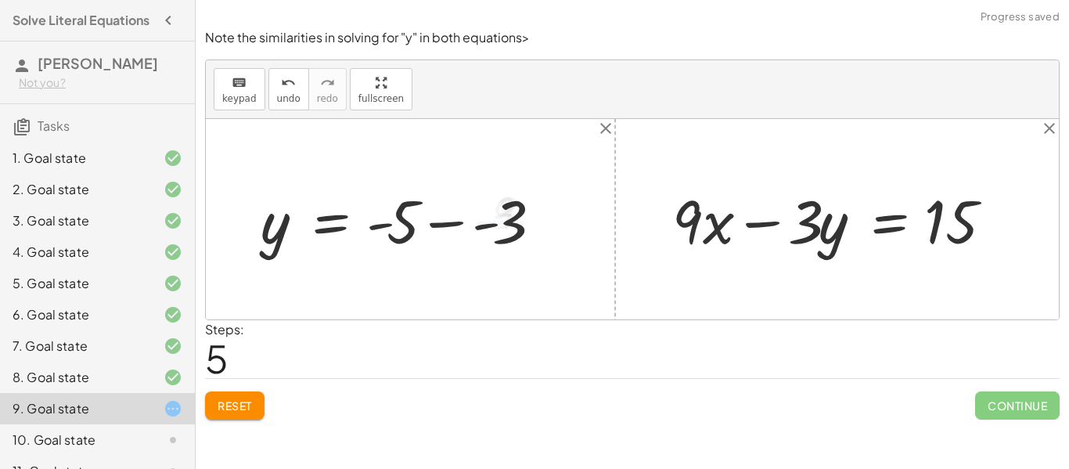
click at [451, 222] on div at bounding box center [405, 219] width 305 height 79
click at [386, 223] on div at bounding box center [395, 219] width 285 height 79
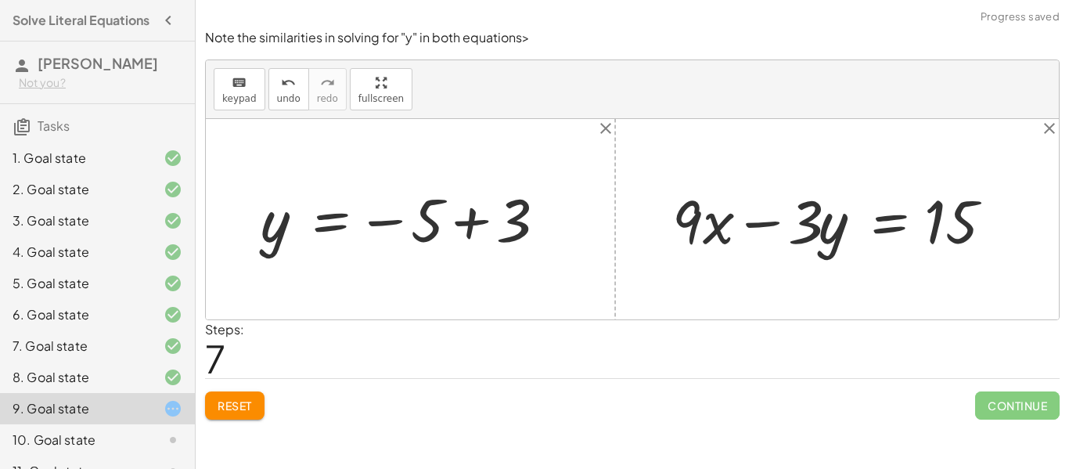
click at [392, 221] on div at bounding box center [407, 220] width 309 height 76
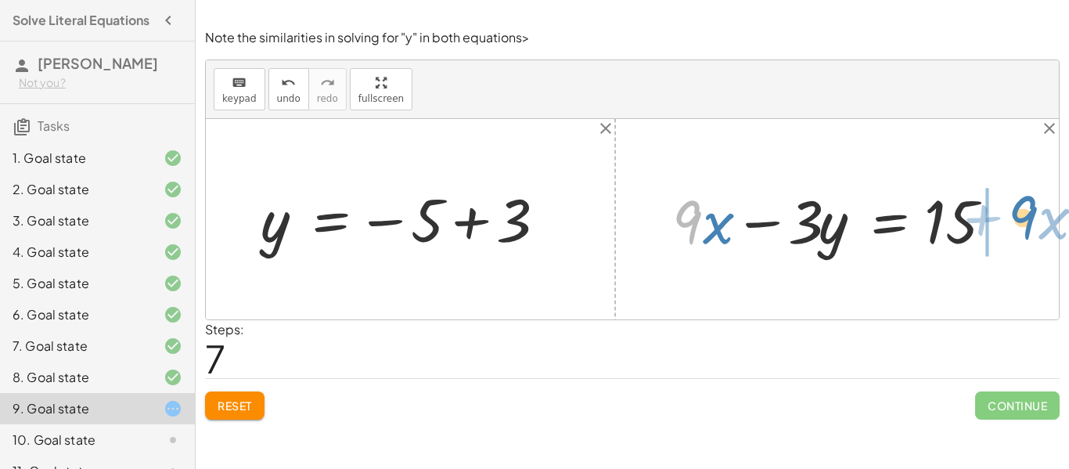
drag, startPoint x: 703, startPoint y: 232, endPoint x: 1030, endPoint y: 228, distance: 327.1
click at [1034, 228] on div "+ 9 − · 3 · y = 15 · - 3 · y = + 15 − 9 y = · ( + 15 − 9 ) · - 3 y = + · 15 · -…" at bounding box center [632, 219] width 853 height 200
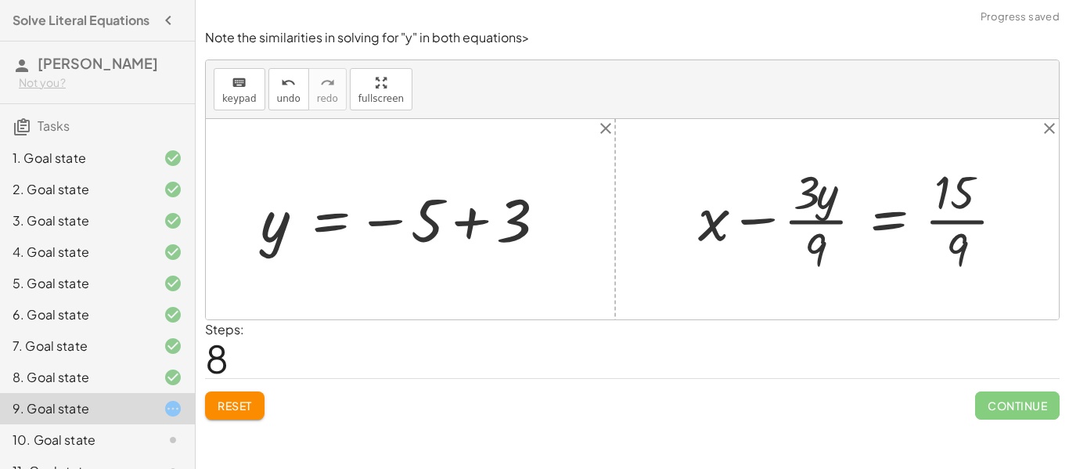
click at [256, 413] on button "Reset" at bounding box center [234, 405] width 59 height 28
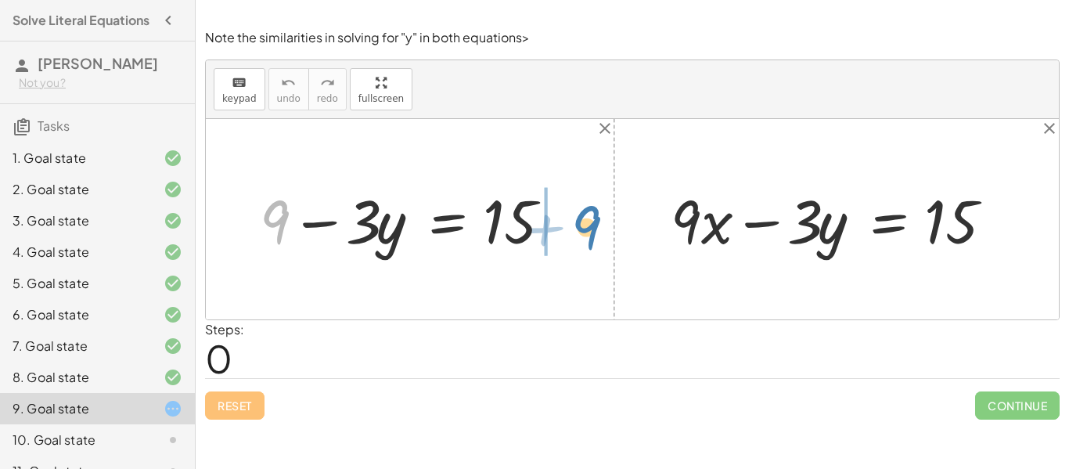
drag, startPoint x: 275, startPoint y: 223, endPoint x: 588, endPoint y: 225, distance: 313.7
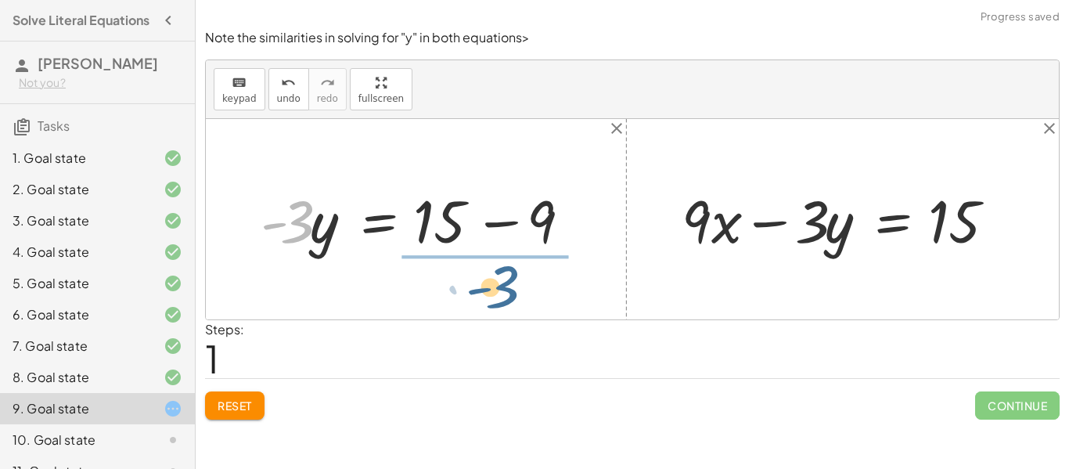
drag, startPoint x: 300, startPoint y: 218, endPoint x: 522, endPoint y: 282, distance: 230.5
click at [523, 286] on div "+ 9 − · 3 · y = 15 · - 3 9 · 3 · y = 15 - + − + · 9 · x − · 3 · y = 15" at bounding box center [632, 219] width 853 height 200
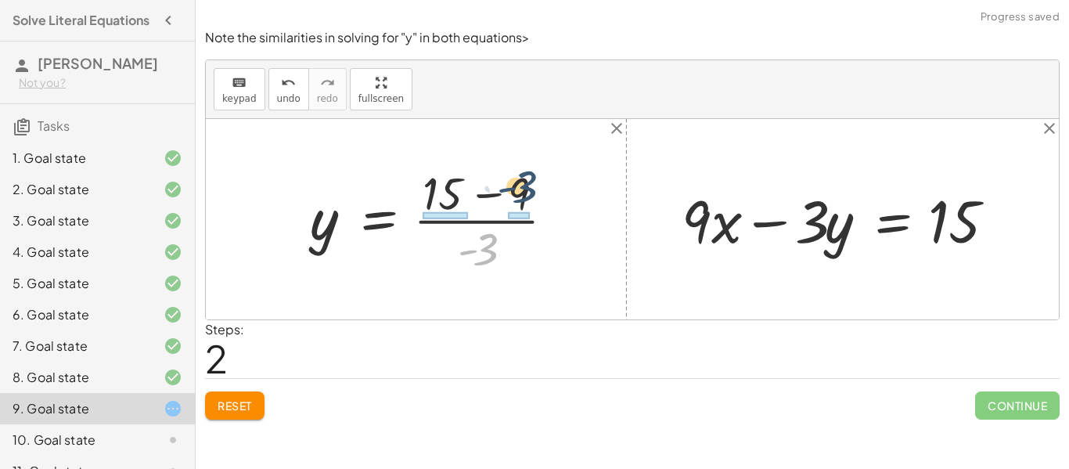
drag, startPoint x: 483, startPoint y: 245, endPoint x: 503, endPoint y: 177, distance: 71.0
click at [498, 172] on div at bounding box center [438, 219] width 273 height 116
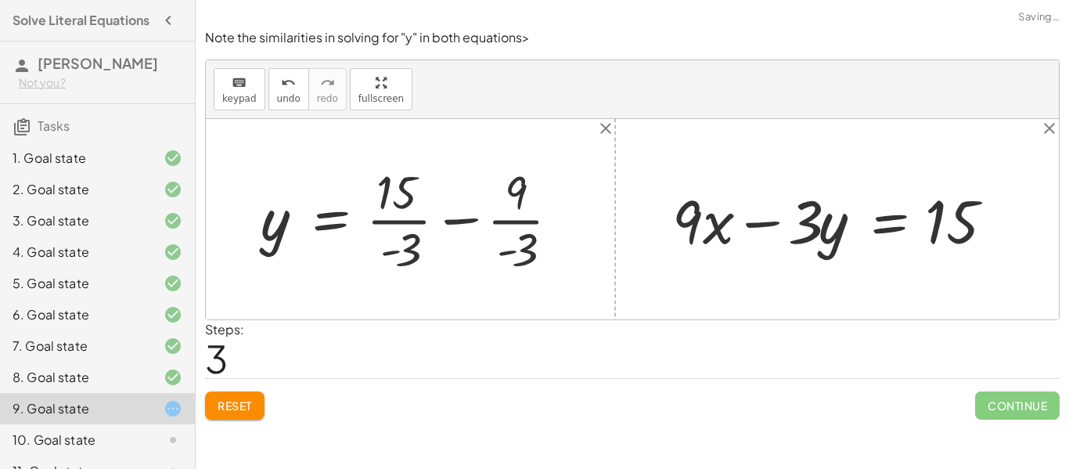
click at [444, 196] on div at bounding box center [416, 219] width 327 height 118
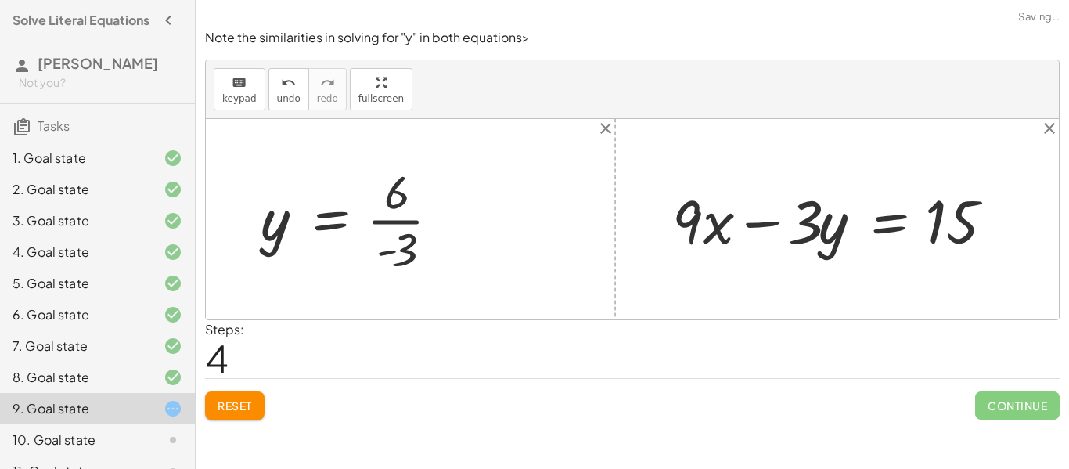
click at [396, 219] on div at bounding box center [356, 219] width 207 height 118
click at [400, 228] on div at bounding box center [352, 220] width 199 height 76
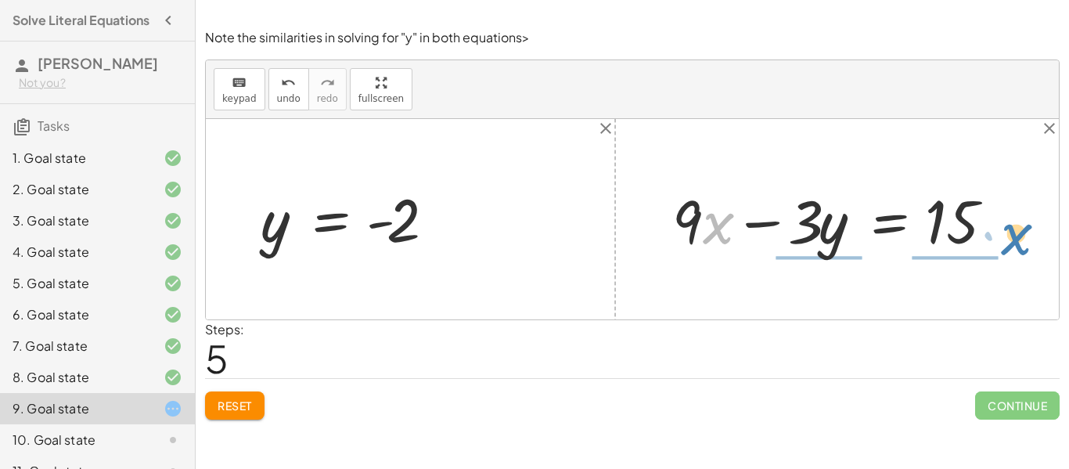
drag, startPoint x: 736, startPoint y: 238, endPoint x: 1013, endPoint y: 227, distance: 277.2
click at [1008, 233] on div at bounding box center [842, 219] width 357 height 79
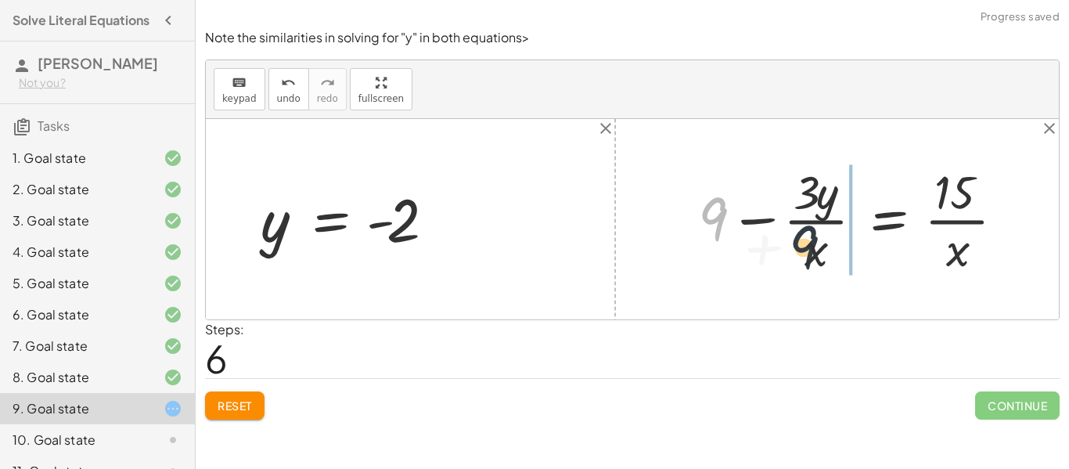
drag, startPoint x: 706, startPoint y: 221, endPoint x: 764, endPoint y: 276, distance: 79.7
click at [858, 253] on div at bounding box center [857, 219] width 335 height 118
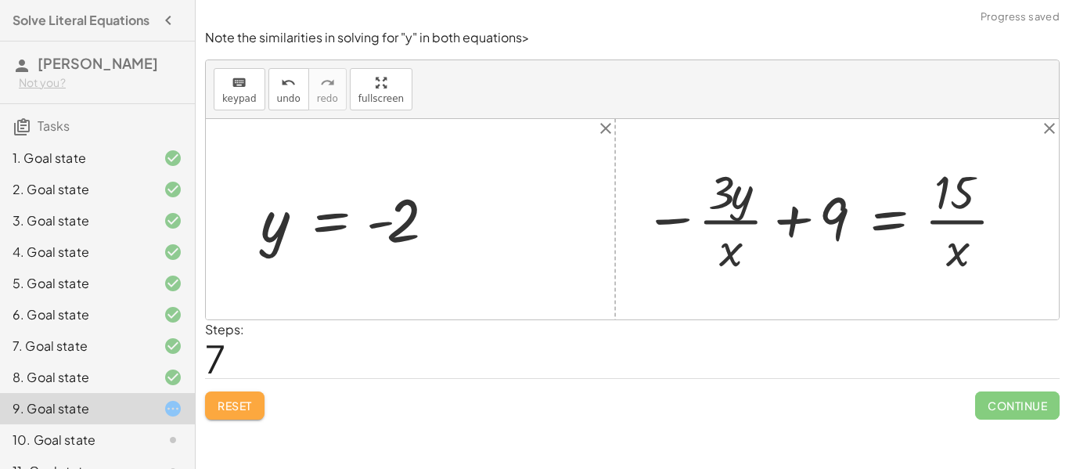
click at [237, 410] on span "Reset" at bounding box center [234, 405] width 34 height 14
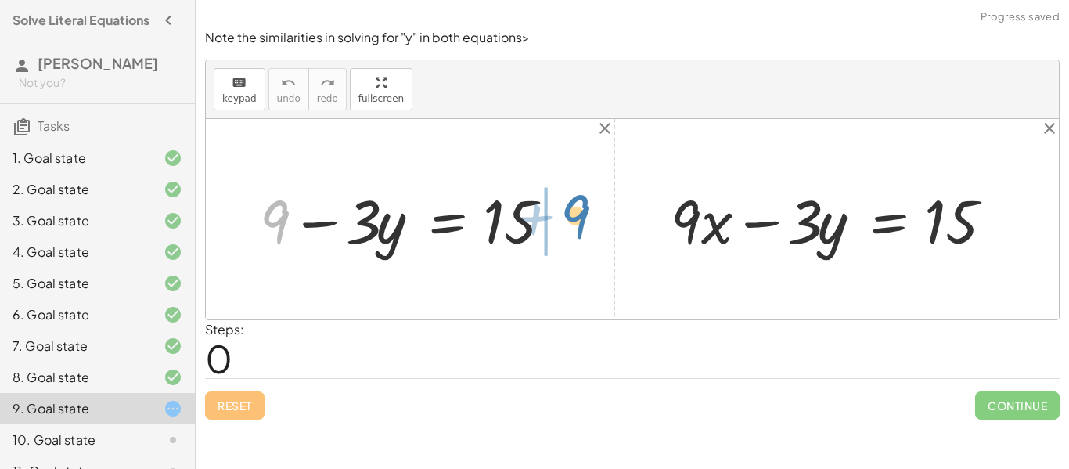
drag, startPoint x: 279, startPoint y: 210, endPoint x: 571, endPoint y: 211, distance: 292.6
click at [572, 210] on div at bounding box center [416, 218] width 328 height 79
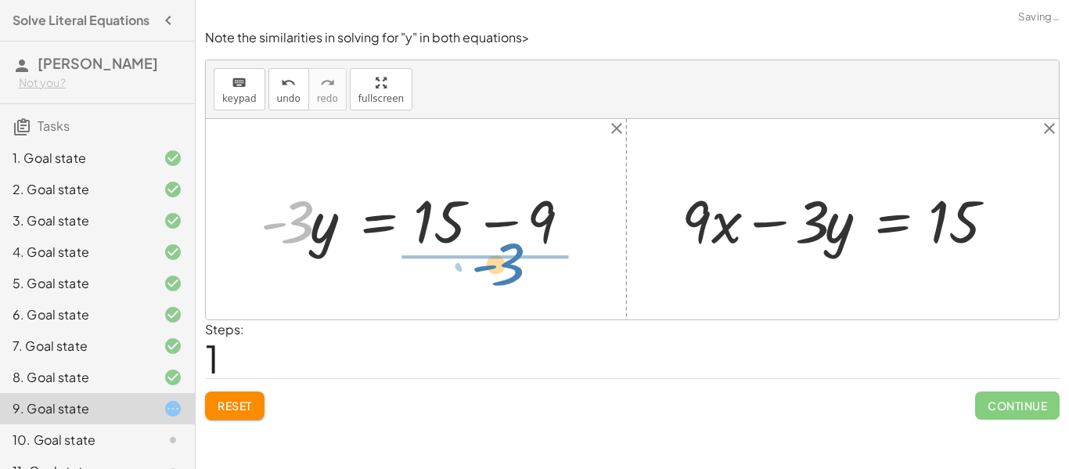
drag, startPoint x: 356, startPoint y: 227, endPoint x: 573, endPoint y: 268, distance: 220.5
click at [573, 268] on div "+ 9 − · 3 · y = 15 · - 3 9 · 3 · y = 15 - + − + · 9 · x − · 3 · y = 15" at bounding box center [632, 219] width 853 height 200
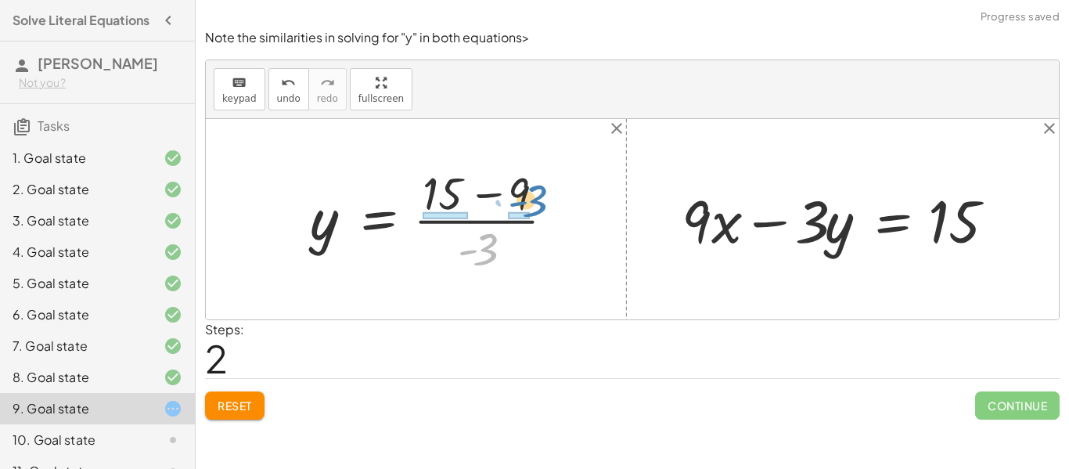
drag, startPoint x: 480, startPoint y: 254, endPoint x: 528, endPoint y: 205, distance: 69.2
click at [528, 205] on div at bounding box center [438, 219] width 273 height 116
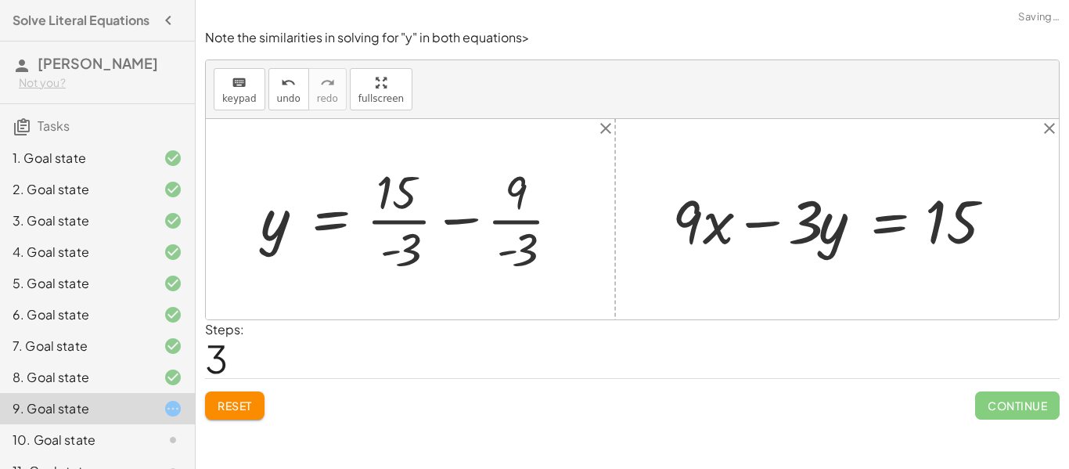
click at [408, 220] on div at bounding box center [416, 219] width 327 height 118
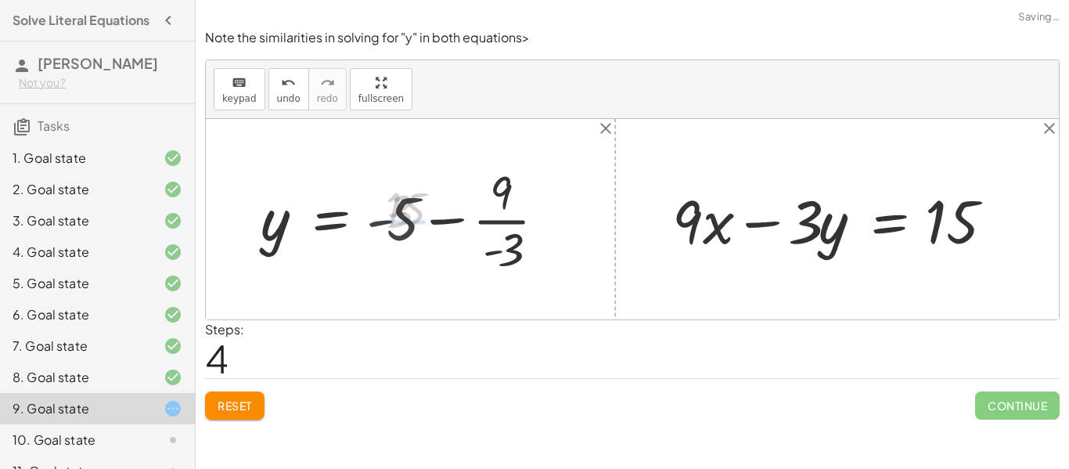
drag, startPoint x: 500, startPoint y: 221, endPoint x: 487, endPoint y: 225, distance: 13.1
click at [498, 221] on div at bounding box center [409, 219] width 312 height 118
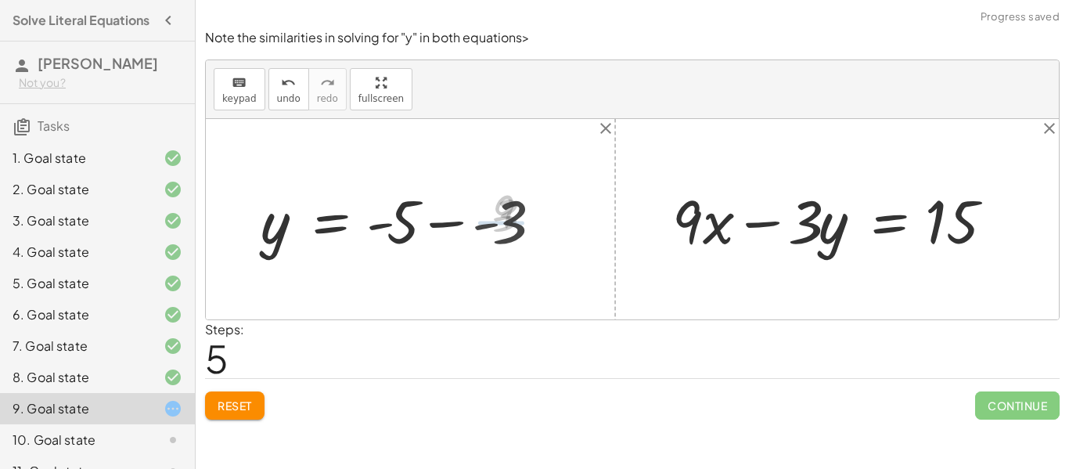
click at [465, 224] on div at bounding box center [405, 219] width 305 height 79
click at [392, 225] on div at bounding box center [395, 219] width 285 height 79
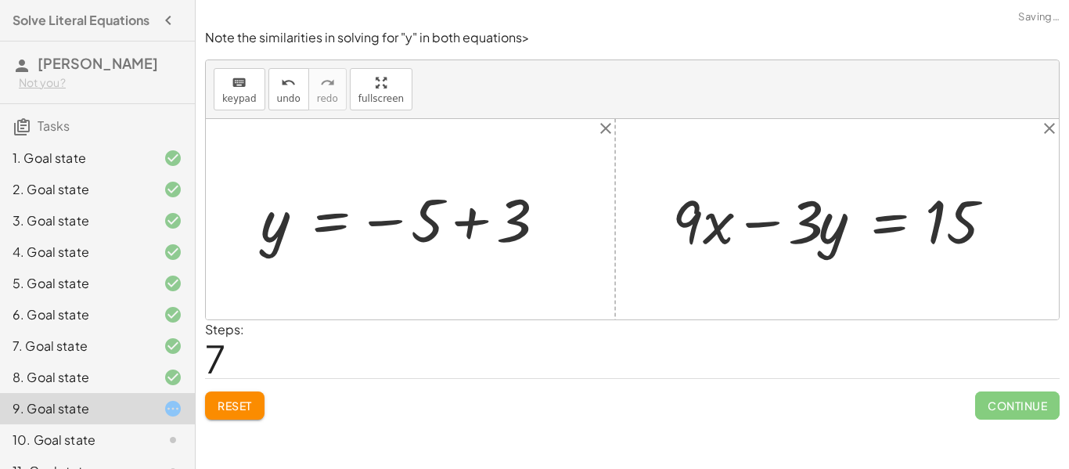
click at [454, 228] on div at bounding box center [407, 220] width 309 height 76
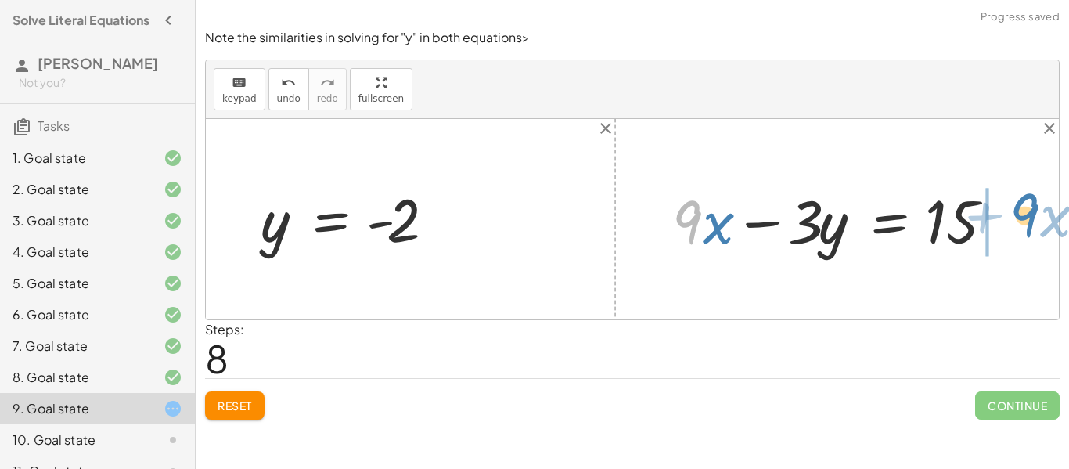
drag, startPoint x: 701, startPoint y: 239, endPoint x: 1038, endPoint y: 232, distance: 337.3
click at [1038, 232] on div "+ 9 − · 3 · y = 15 · - 3 · y = + 15 − 9 y = · ( + 15 − 9 ) · - 3 y = + · 15 · -…" at bounding box center [632, 219] width 853 height 200
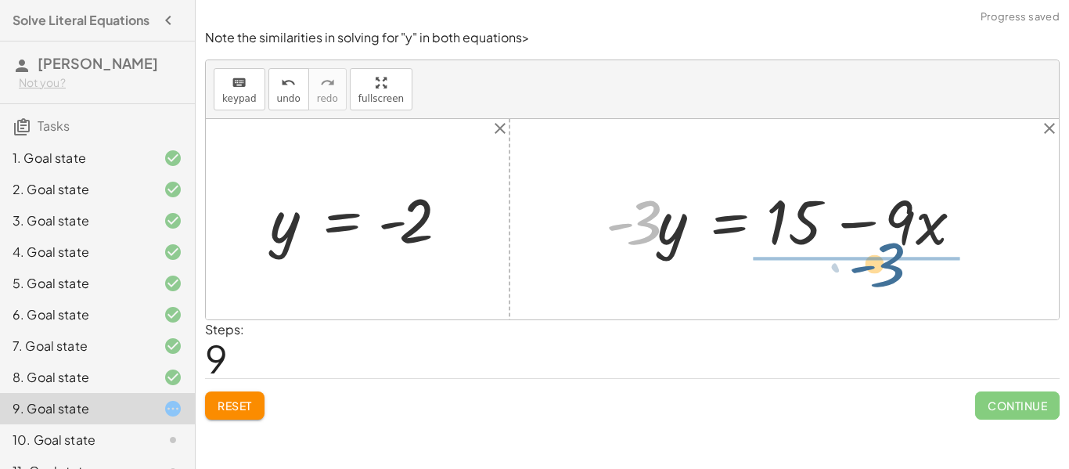
drag, startPoint x: 638, startPoint y: 231, endPoint x: 885, endPoint y: 276, distance: 250.6
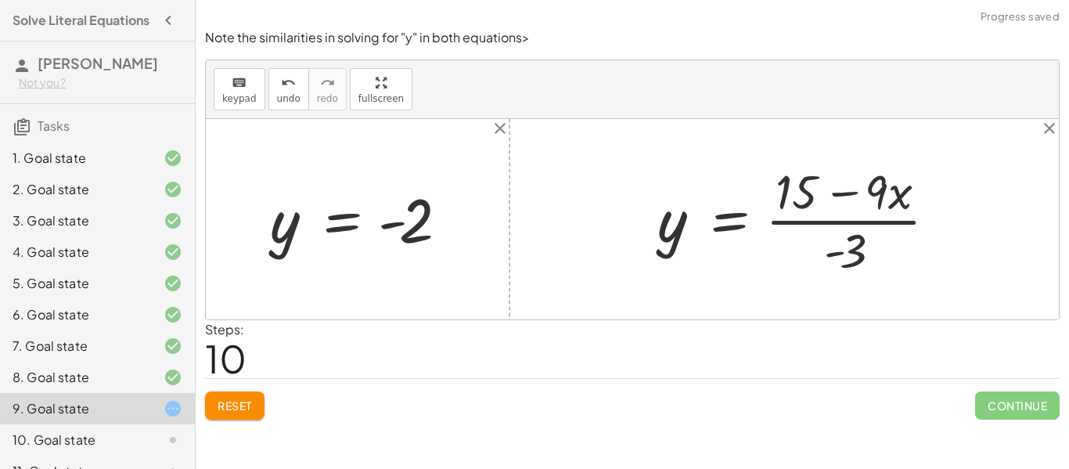
click at [840, 208] on div at bounding box center [802, 219] width 307 height 120
click at [791, 192] on div at bounding box center [802, 219] width 307 height 120
drag, startPoint x: 867, startPoint y: 245, endPoint x: 887, endPoint y: 213, distance: 38.0
click at [886, 210] on div at bounding box center [802, 219] width 307 height 120
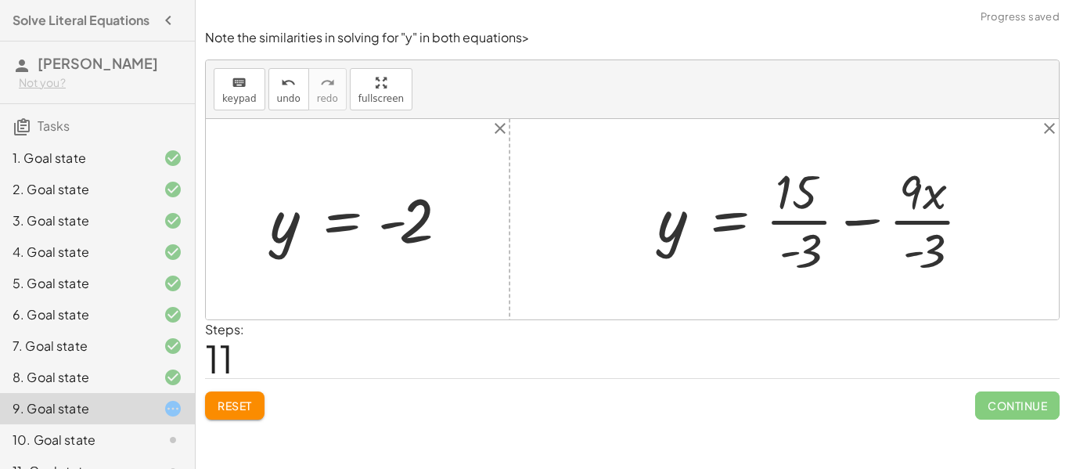
click at [792, 221] on div at bounding box center [820, 219] width 342 height 120
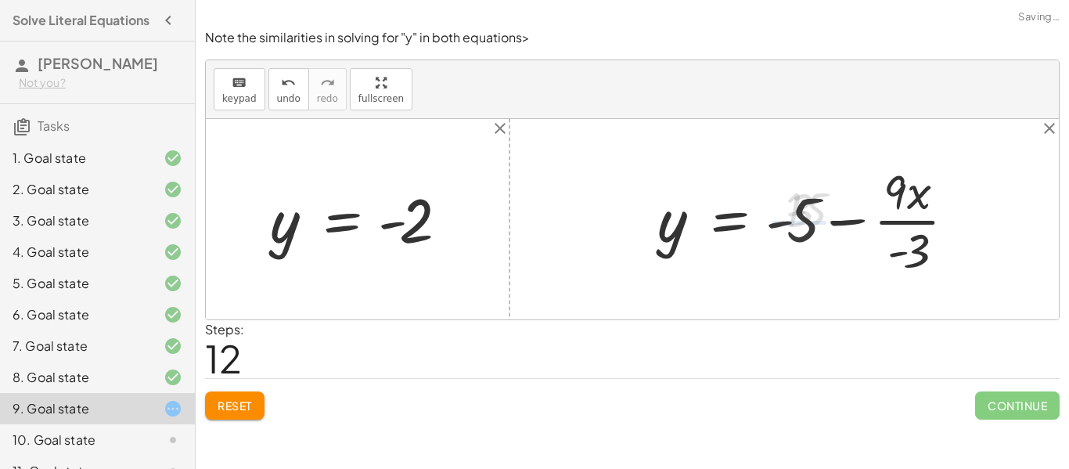
drag, startPoint x: 895, startPoint y: 212, endPoint x: 821, endPoint y: 221, distance: 74.0
click at [889, 213] on div at bounding box center [812, 219] width 326 height 120
click at [802, 217] on div at bounding box center [820, 219] width 342 height 81
click at [792, 223] on div at bounding box center [832, 219] width 367 height 81
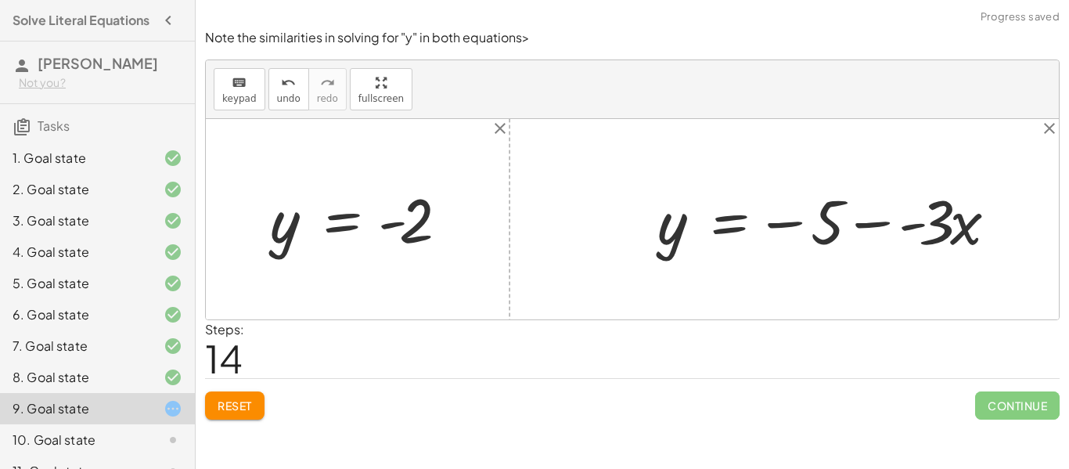
click at [864, 225] on div at bounding box center [832, 219] width 367 height 81
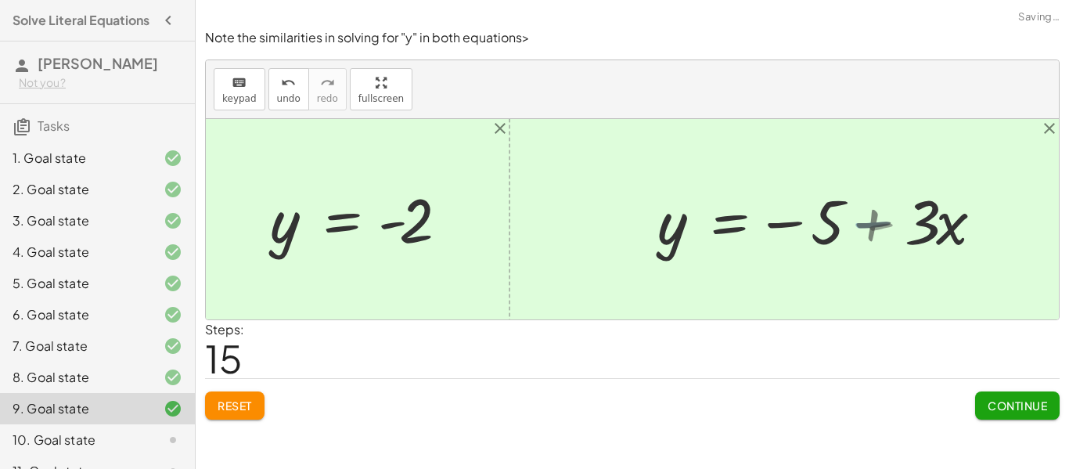
click at [803, 225] on div at bounding box center [822, 219] width 347 height 81
click at [1028, 403] on span "Continue" at bounding box center [1016, 405] width 59 height 14
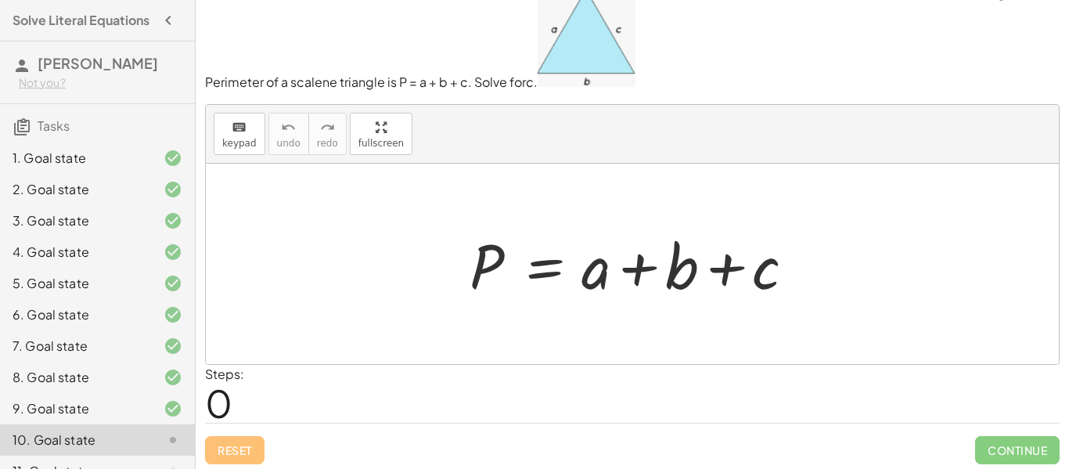
scroll to position [27, 0]
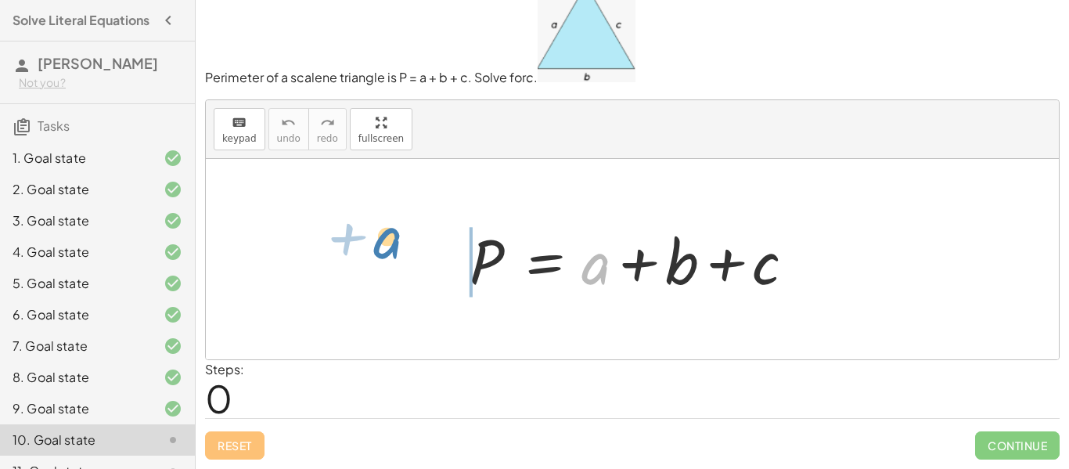
drag, startPoint x: 598, startPoint y: 267, endPoint x: 389, endPoint y: 254, distance: 209.3
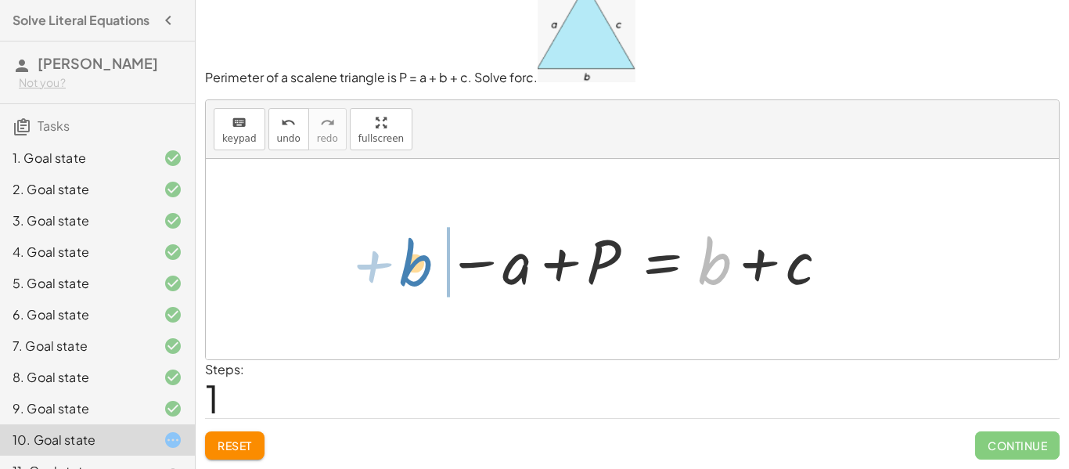
drag, startPoint x: 707, startPoint y: 274, endPoint x: 435, endPoint y: 268, distance: 272.3
click at [418, 265] on div "P = + a + b + c + b P = a + b + c − +" at bounding box center [632, 259] width 853 height 200
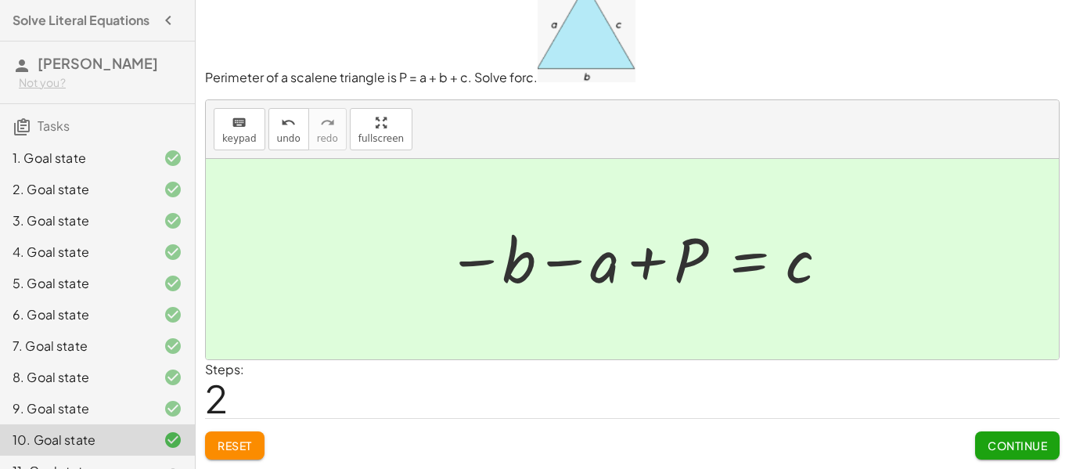
drag, startPoint x: 1001, startPoint y: 442, endPoint x: 1019, endPoint y: 440, distance: 18.8
click at [999, 441] on span "Continue" at bounding box center [1016, 445] width 59 height 14
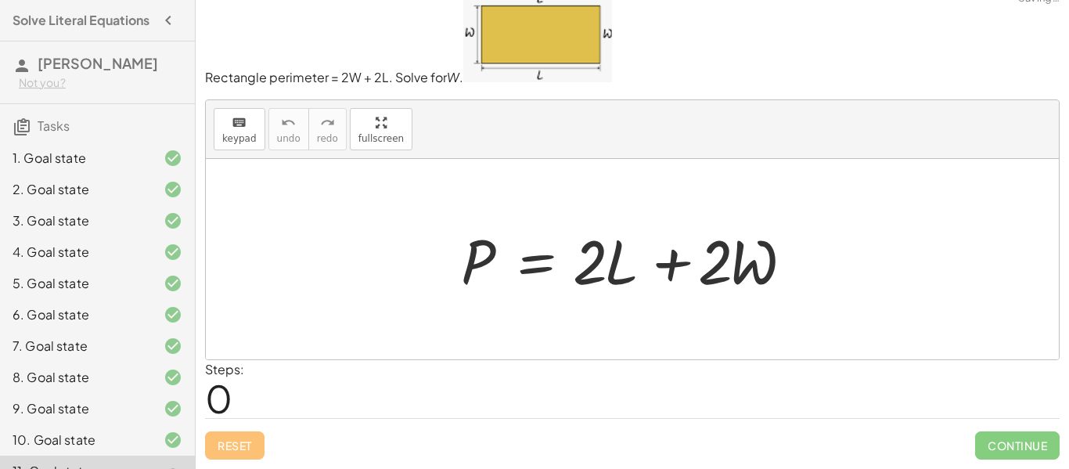
scroll to position [19, 0]
click at [615, 271] on div at bounding box center [638, 259] width 370 height 81
drag, startPoint x: 591, startPoint y: 267, endPoint x: 692, endPoint y: 318, distance: 113.4
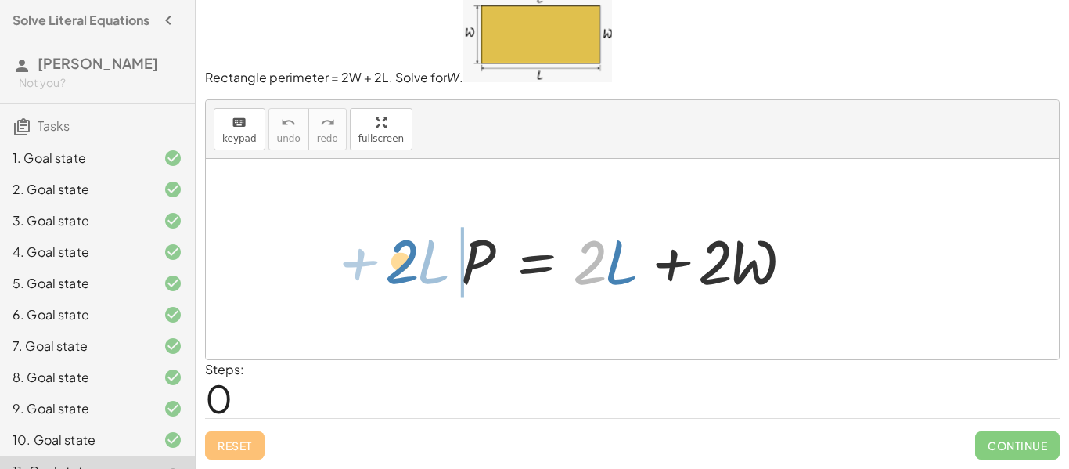
drag, startPoint x: 598, startPoint y: 275, endPoint x: 408, endPoint y: 264, distance: 190.5
click at [409, 273] on div "· 2 + · L P = + · 2 · L + · 2 · W" at bounding box center [632, 259] width 853 height 200
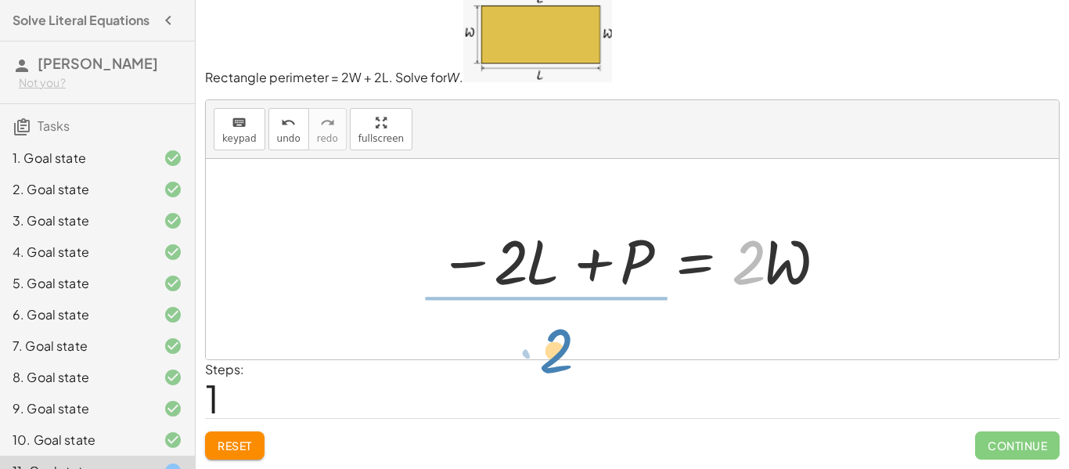
drag, startPoint x: 746, startPoint y: 280, endPoint x: 511, endPoint y: 361, distance: 248.2
click at [0, 0] on div "Rectangle perimeter = 2W + 2L. Solve for W . keyboard keypad undo undo redo red…" at bounding box center [0, 0] width 0 height 0
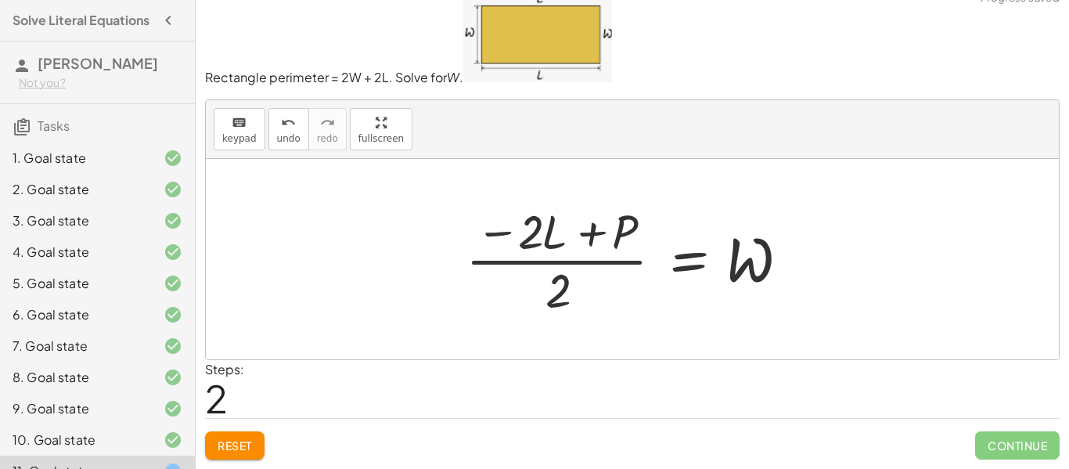
click at [549, 260] on div at bounding box center [638, 259] width 361 height 120
click at [540, 242] on div at bounding box center [638, 259] width 361 height 120
drag, startPoint x: 555, startPoint y: 293, endPoint x: 545, endPoint y: 244, distance: 49.6
click at [545, 244] on div at bounding box center [638, 259] width 361 height 120
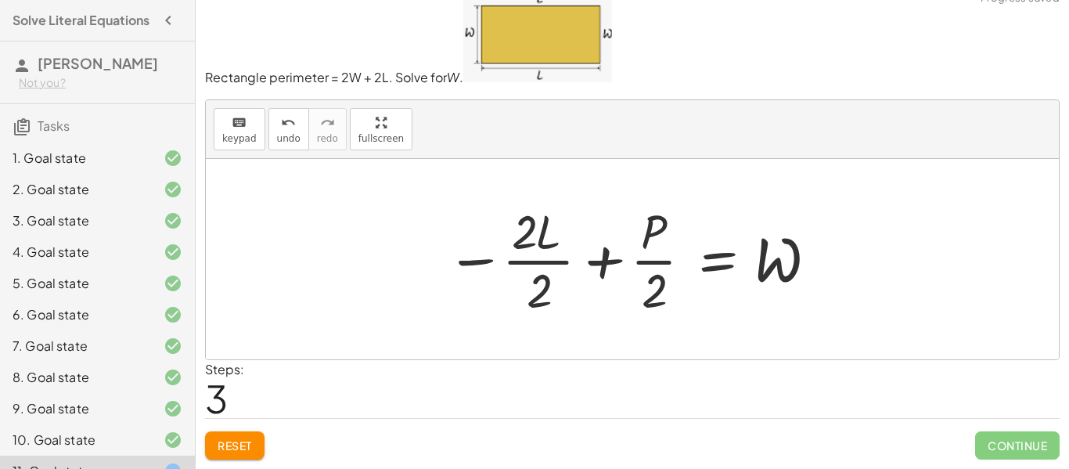
click at [537, 254] on div at bounding box center [637, 259] width 399 height 120
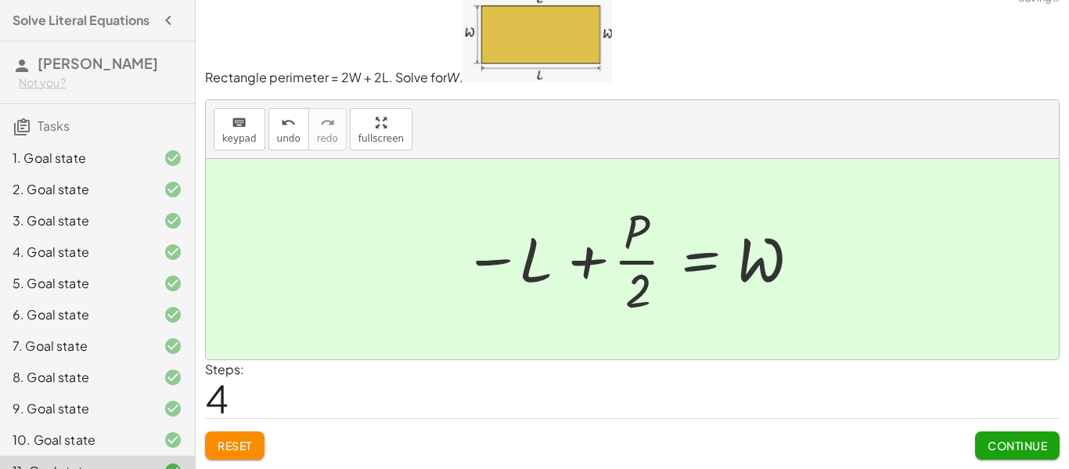
click at [629, 262] on div at bounding box center [637, 259] width 365 height 120
click at [997, 437] on button "Continue" at bounding box center [1017, 445] width 84 height 28
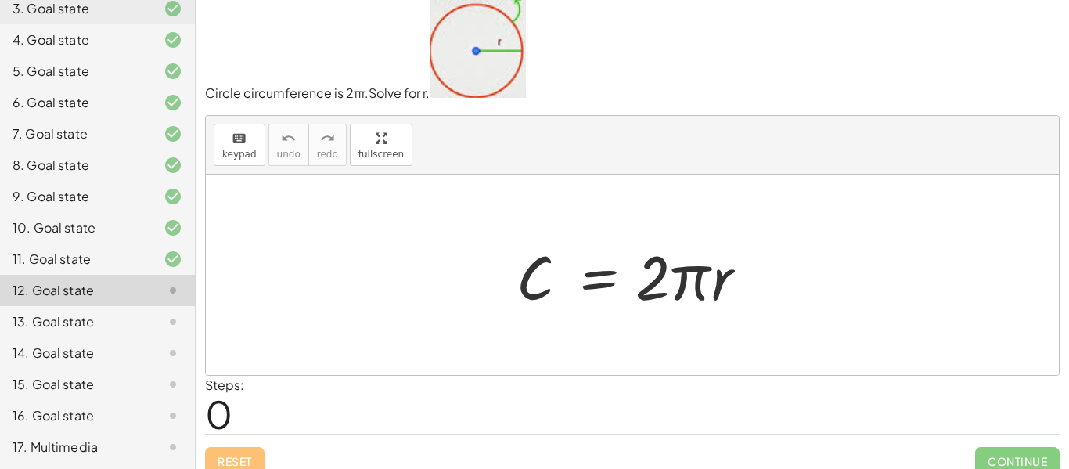
scroll to position [29, 0]
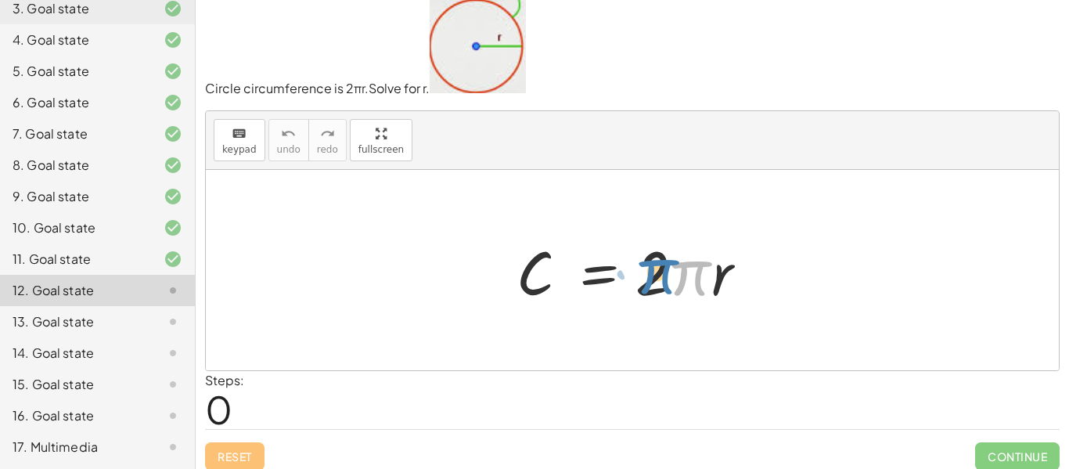
drag, startPoint x: 696, startPoint y: 277, endPoint x: 652, endPoint y: 284, distance: 45.1
click at [651, 284] on div at bounding box center [638, 270] width 258 height 81
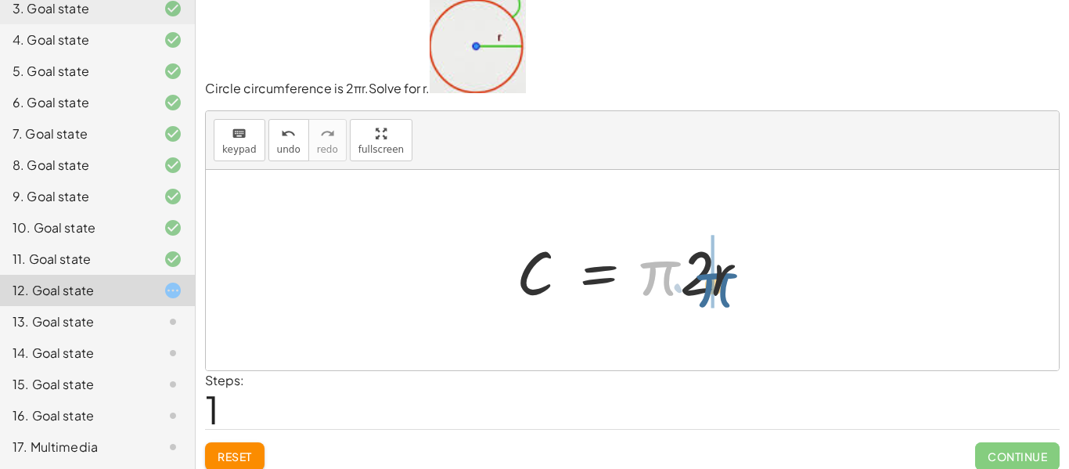
drag, startPoint x: 669, startPoint y: 279, endPoint x: 711, endPoint y: 282, distance: 42.3
click at [239, 454] on span "Reset" at bounding box center [234, 456] width 34 height 14
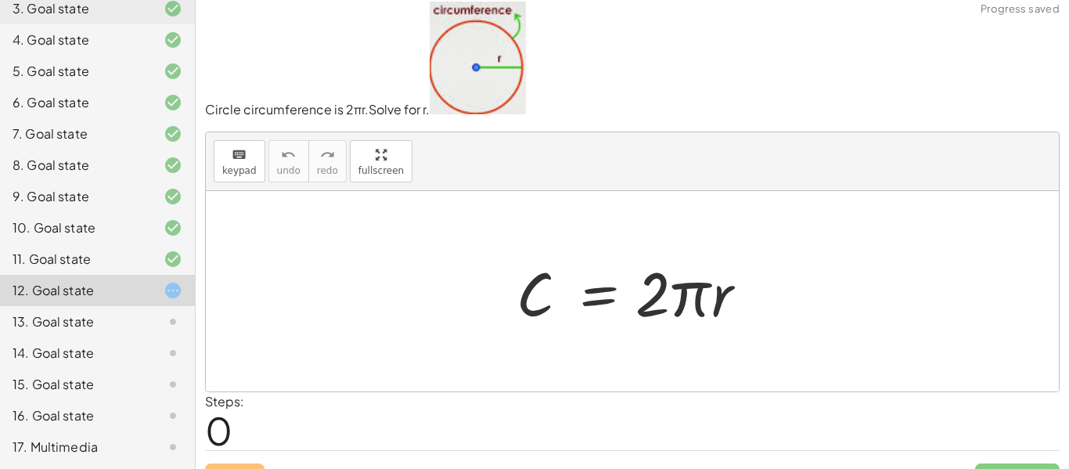
scroll to position [0, 0]
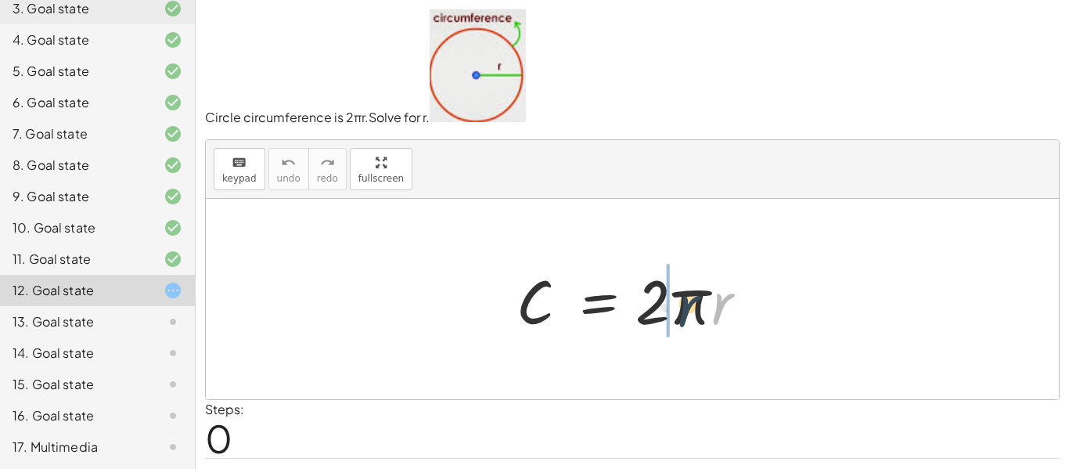
drag, startPoint x: 724, startPoint y: 307, endPoint x: 685, endPoint y: 307, distance: 39.1
click at [688, 307] on div at bounding box center [638, 299] width 258 height 81
drag, startPoint x: 672, startPoint y: 308, endPoint x: 728, endPoint y: 311, distance: 55.6
click at [728, 311] on div at bounding box center [638, 299] width 258 height 81
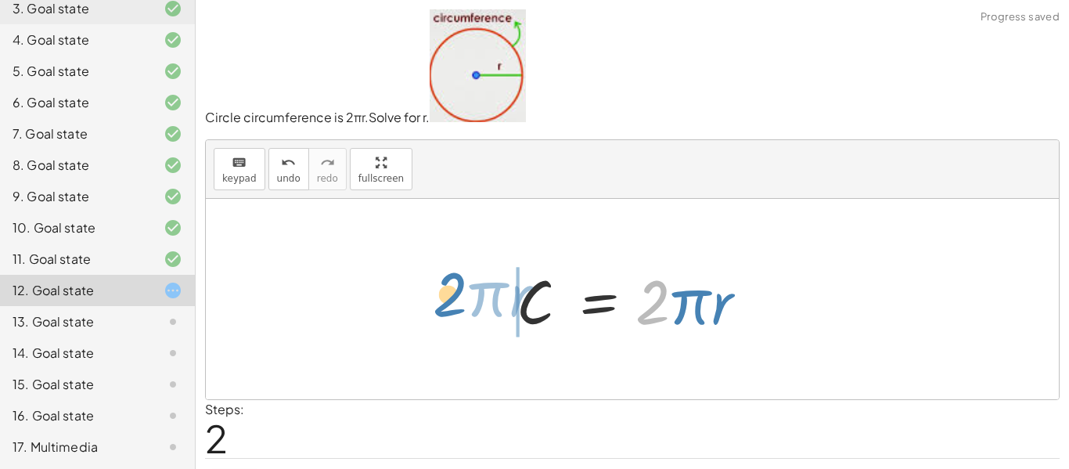
drag, startPoint x: 663, startPoint y: 299, endPoint x: 440, endPoint y: 268, distance: 225.8
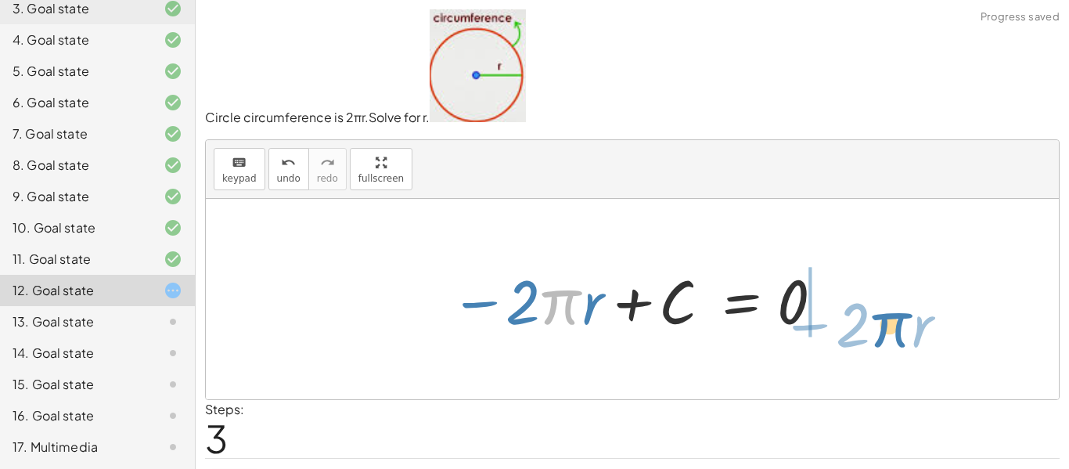
drag, startPoint x: 551, startPoint y: 301, endPoint x: 892, endPoint y: 302, distance: 341.1
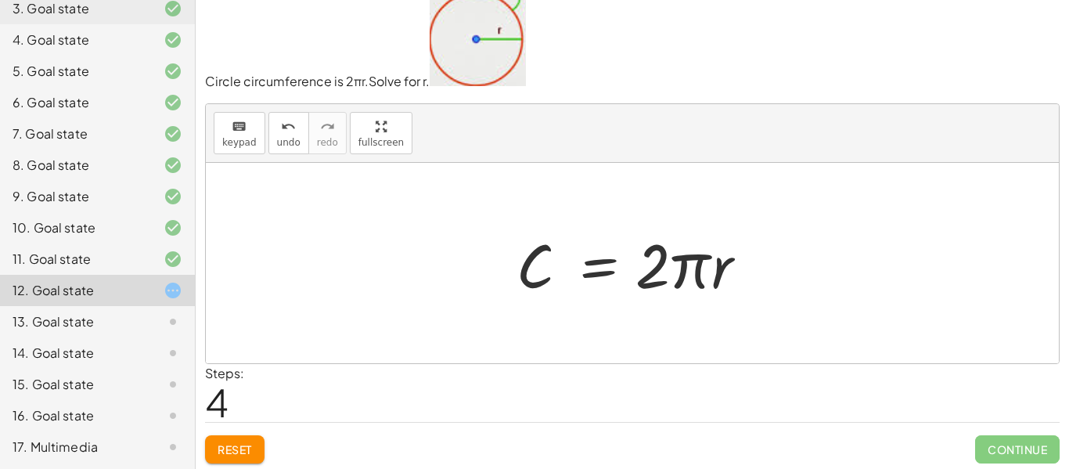
scroll to position [40, 0]
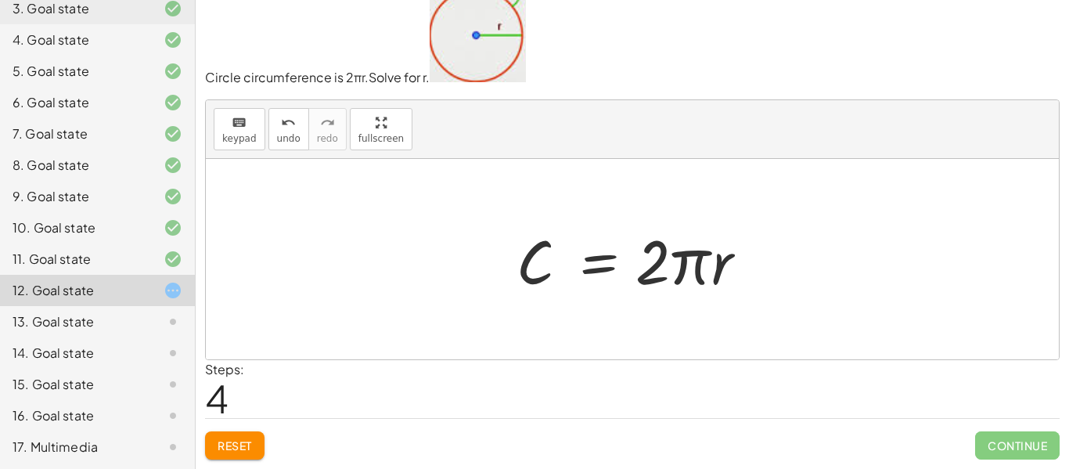
click at [239, 440] on span "Reset" at bounding box center [234, 445] width 34 height 14
drag, startPoint x: 650, startPoint y: 270, endPoint x: 652, endPoint y: 257, distance: 13.4
click at [656, 257] on div at bounding box center [638, 259] width 258 height 81
drag, startPoint x: 695, startPoint y: 271, endPoint x: 713, endPoint y: 263, distance: 19.9
click at [716, 259] on div at bounding box center [638, 259] width 258 height 81
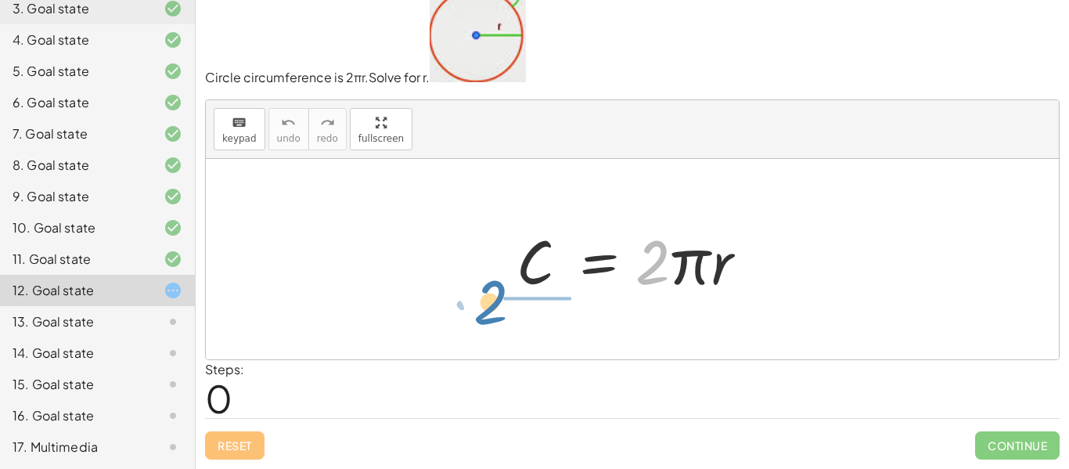
drag, startPoint x: 649, startPoint y: 276, endPoint x: 532, endPoint y: 340, distance: 133.4
click at [516, 332] on div "· 2 C = · 2 · π · r" at bounding box center [632, 259] width 853 height 200
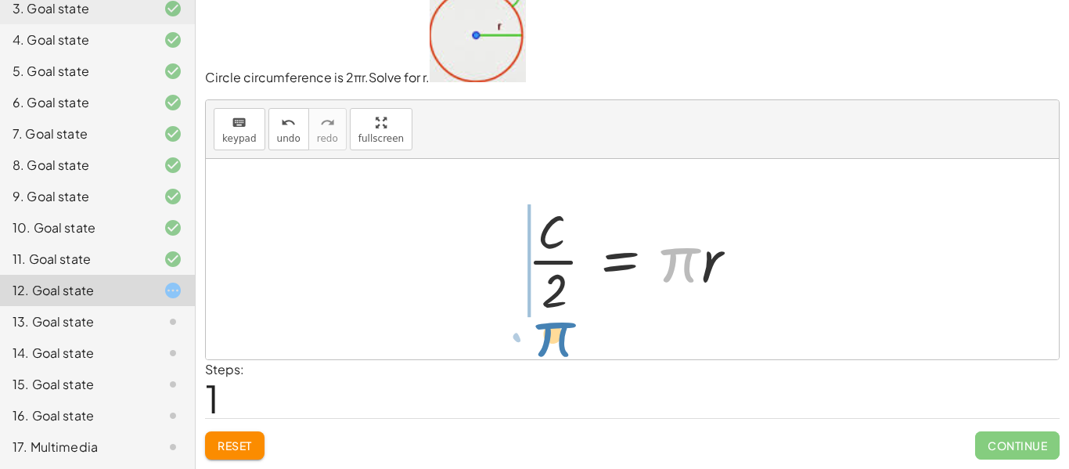
drag, startPoint x: 680, startPoint y: 266, endPoint x: 552, endPoint y: 343, distance: 149.2
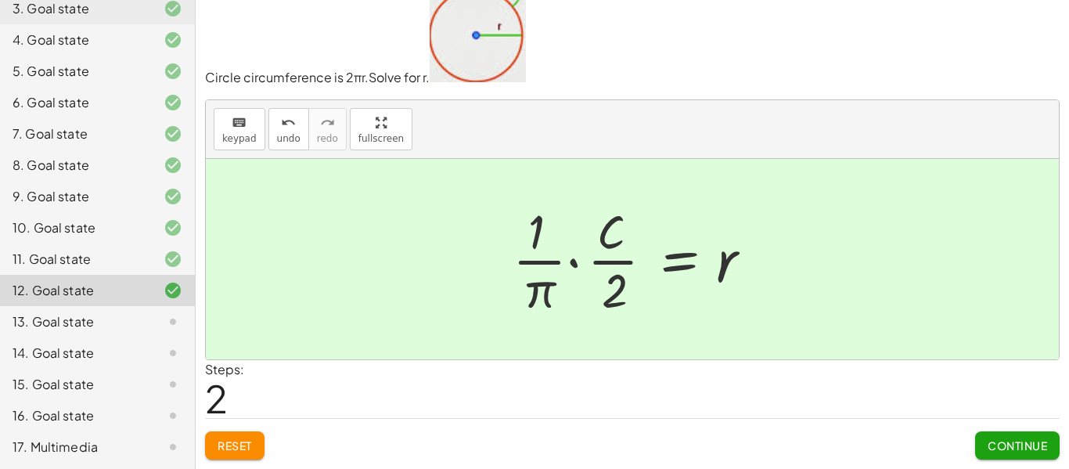
click at [1008, 443] on span "Continue" at bounding box center [1016, 445] width 59 height 14
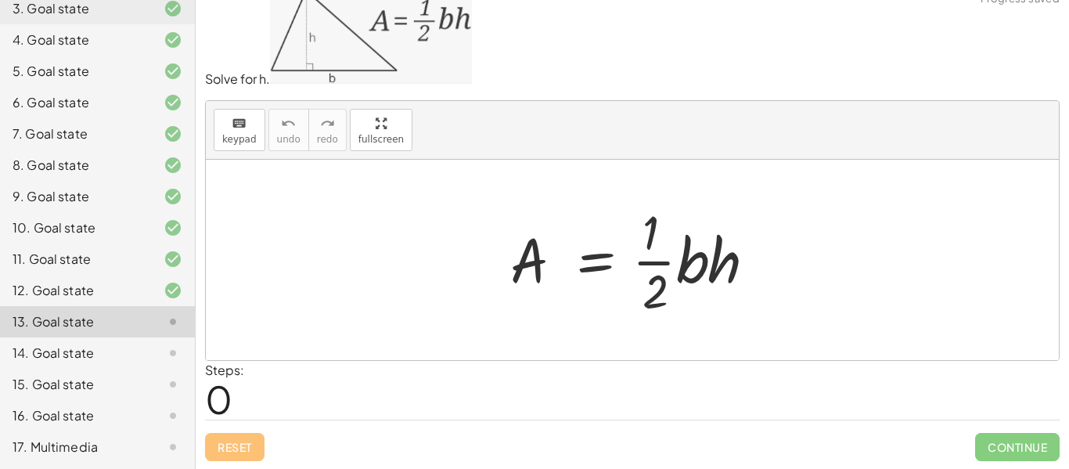
scroll to position [20, 0]
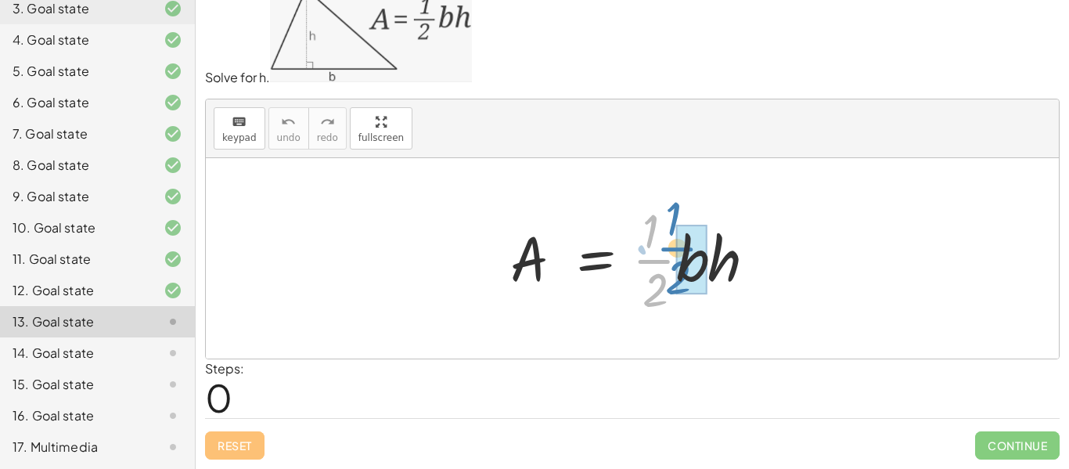
drag, startPoint x: 662, startPoint y: 264, endPoint x: 694, endPoint y: 249, distance: 35.4
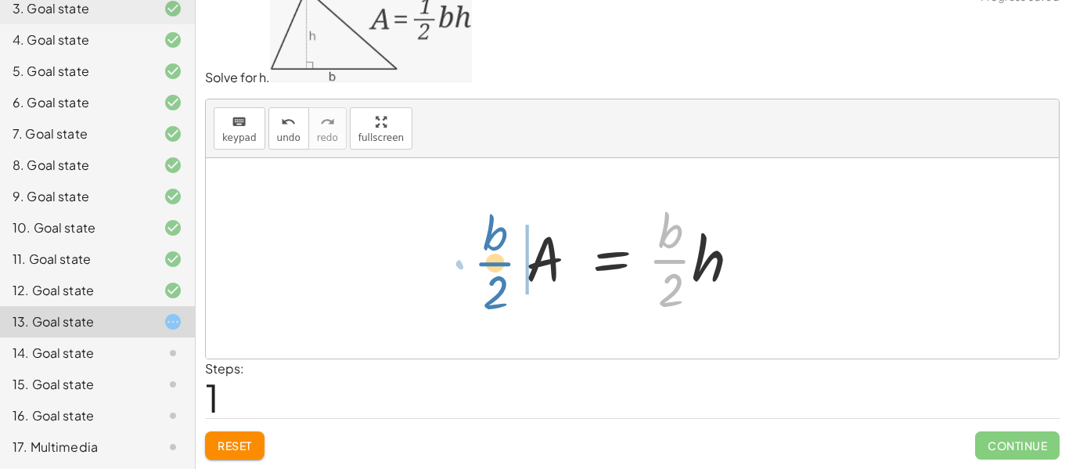
drag, startPoint x: 663, startPoint y: 263, endPoint x: 487, endPoint y: 265, distance: 175.3
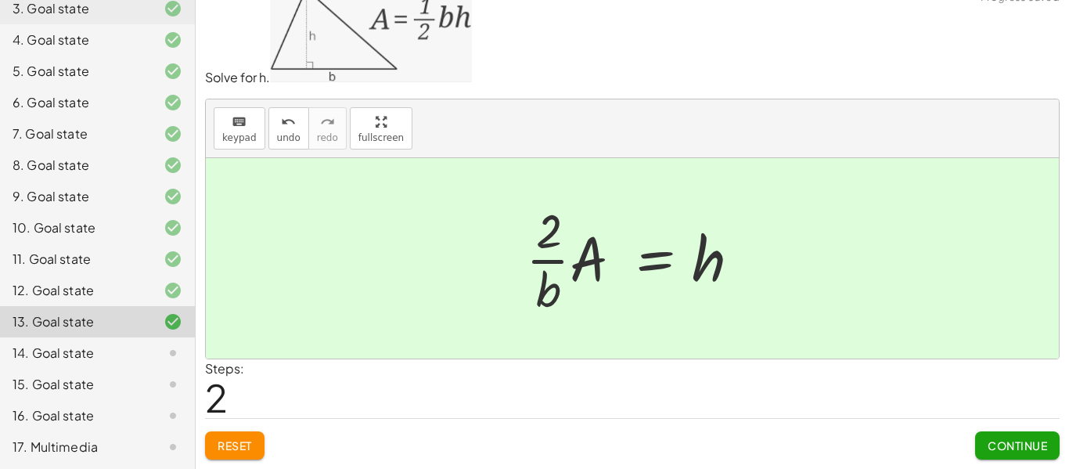
drag, startPoint x: 1014, startPoint y: 440, endPoint x: 936, endPoint y: 440, distance: 77.5
click at [1010, 440] on span "Continue" at bounding box center [1016, 445] width 59 height 14
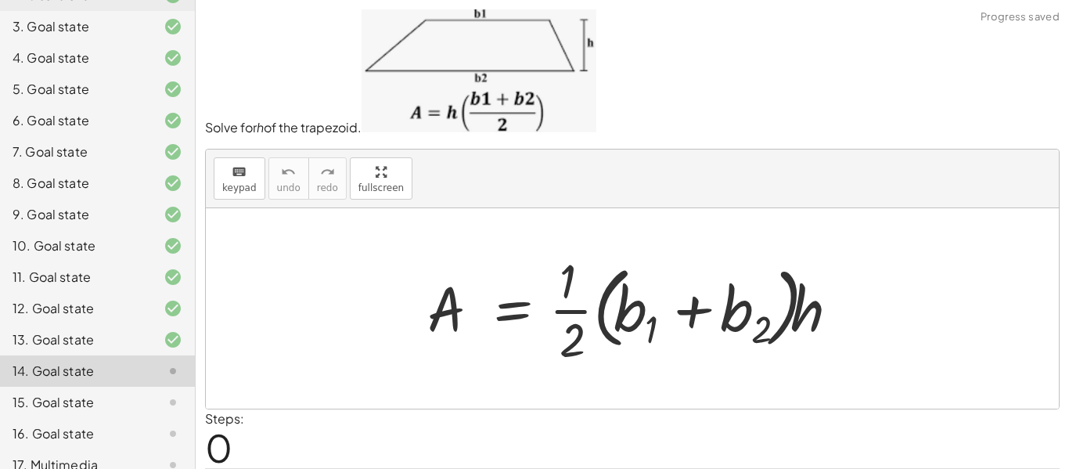
scroll to position [212, 0]
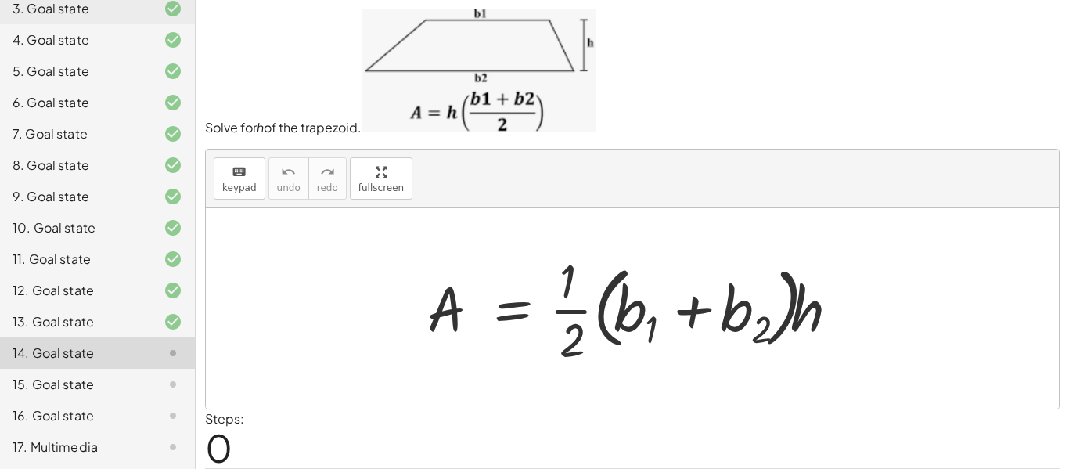
click at [638, 308] on div at bounding box center [637, 308] width 437 height 120
drag, startPoint x: 573, startPoint y: 309, endPoint x: 645, endPoint y: 311, distance: 72.0
click at [645, 311] on div at bounding box center [637, 308] width 437 height 120
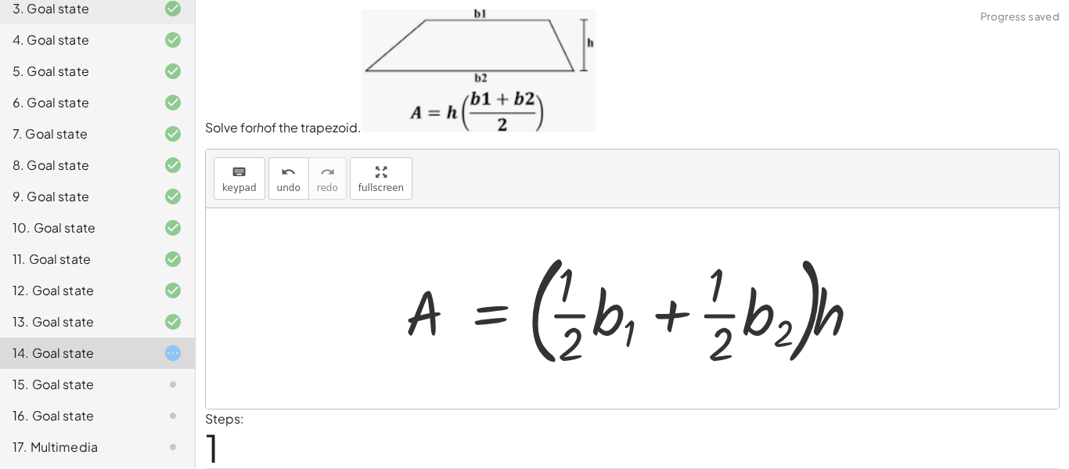
click at [602, 311] on div at bounding box center [637, 308] width 481 height 130
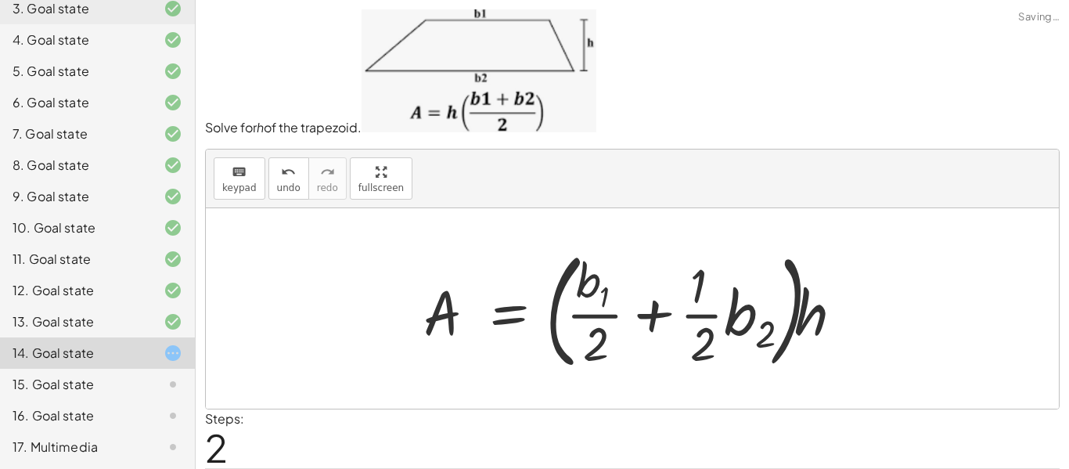
click at [716, 327] on div at bounding box center [637, 308] width 445 height 135
click at [729, 318] on div at bounding box center [637, 308] width 445 height 135
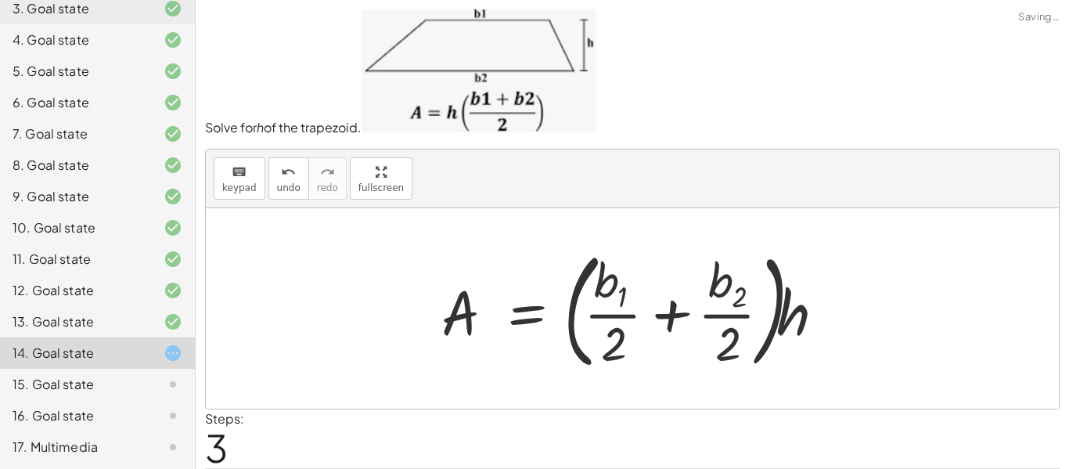
click at [659, 310] on div at bounding box center [637, 308] width 409 height 135
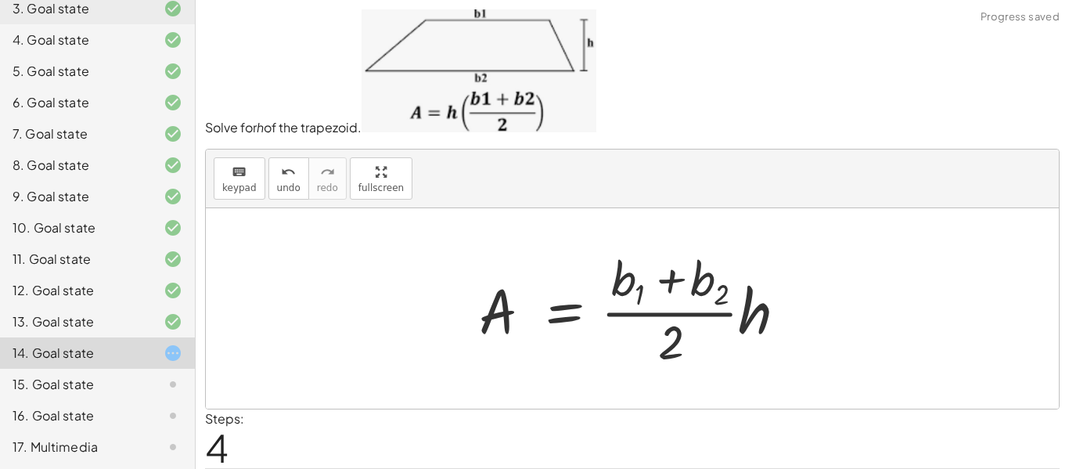
click at [678, 343] on div at bounding box center [637, 309] width 333 height 126
drag, startPoint x: 626, startPoint y: 367, endPoint x: 440, endPoint y: 289, distance: 201.2
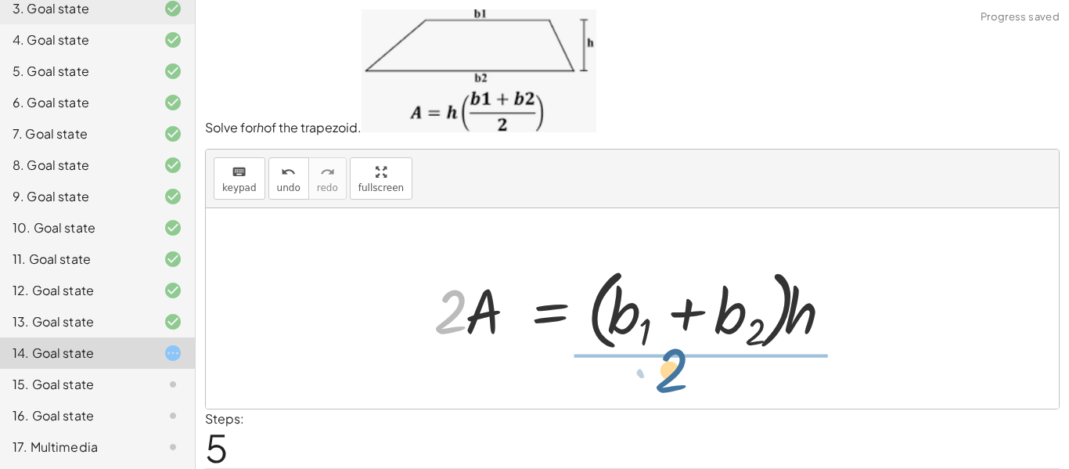
drag, startPoint x: 448, startPoint y: 317, endPoint x: 699, endPoint y: 372, distance: 257.8
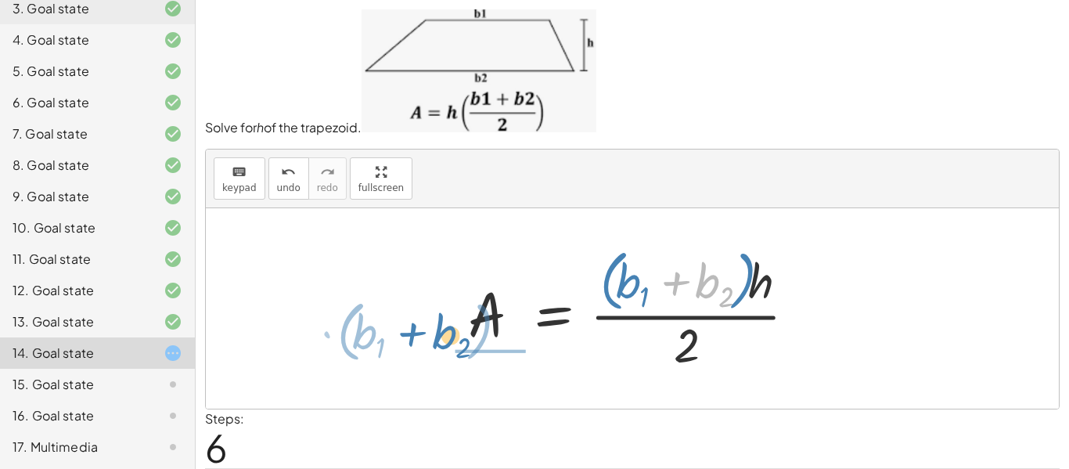
drag, startPoint x: 731, startPoint y: 286, endPoint x: 468, endPoint y: 337, distance: 267.7
click at [468, 337] on div at bounding box center [638, 308] width 357 height 133
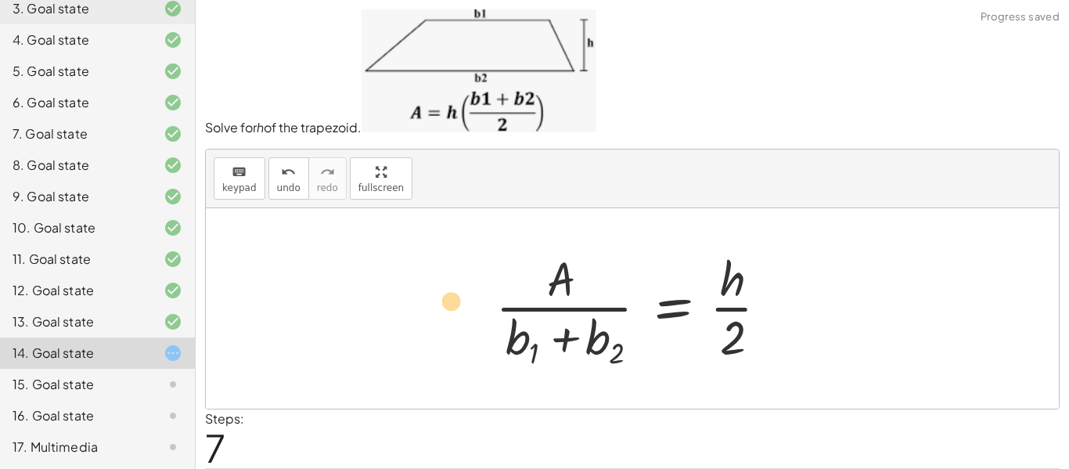
drag, startPoint x: 726, startPoint y: 338, endPoint x: 649, endPoint y: 343, distance: 77.6
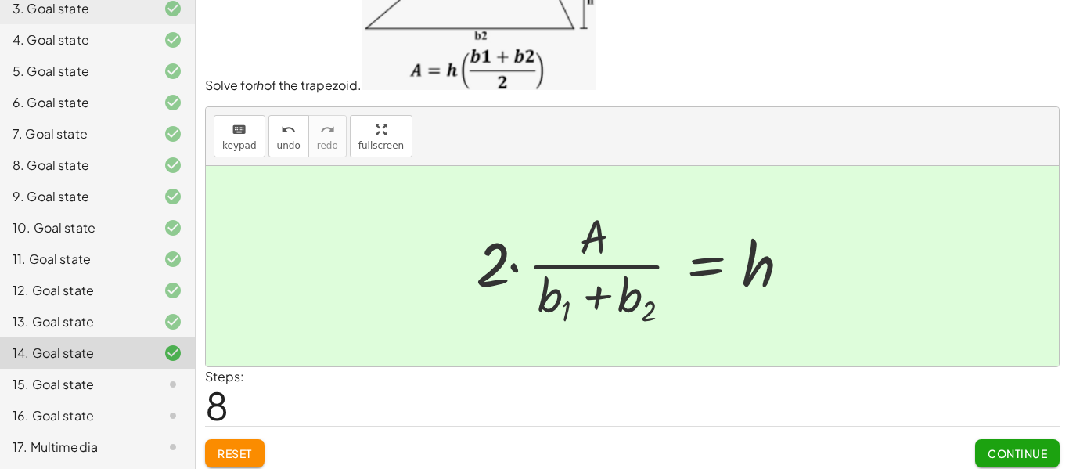
scroll to position [50, 0]
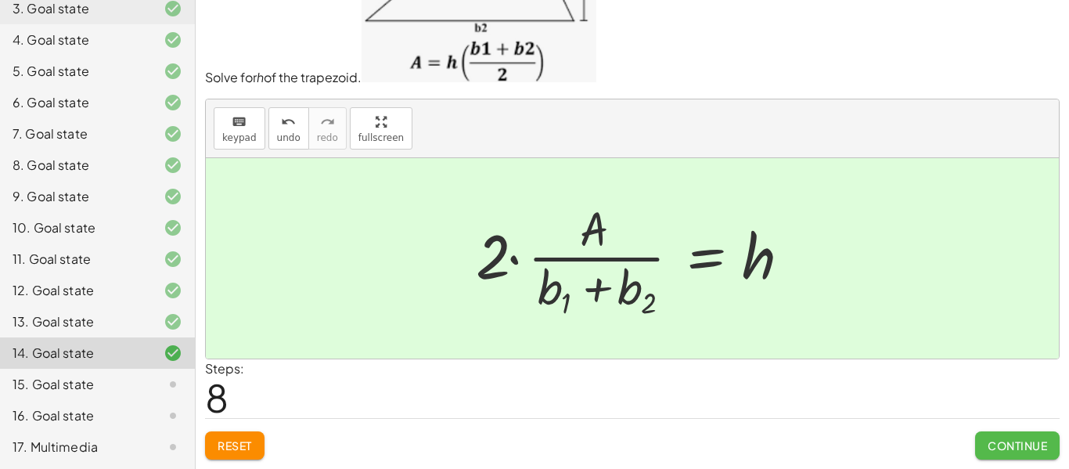
click at [1004, 448] on span "Continue" at bounding box center [1016, 445] width 59 height 14
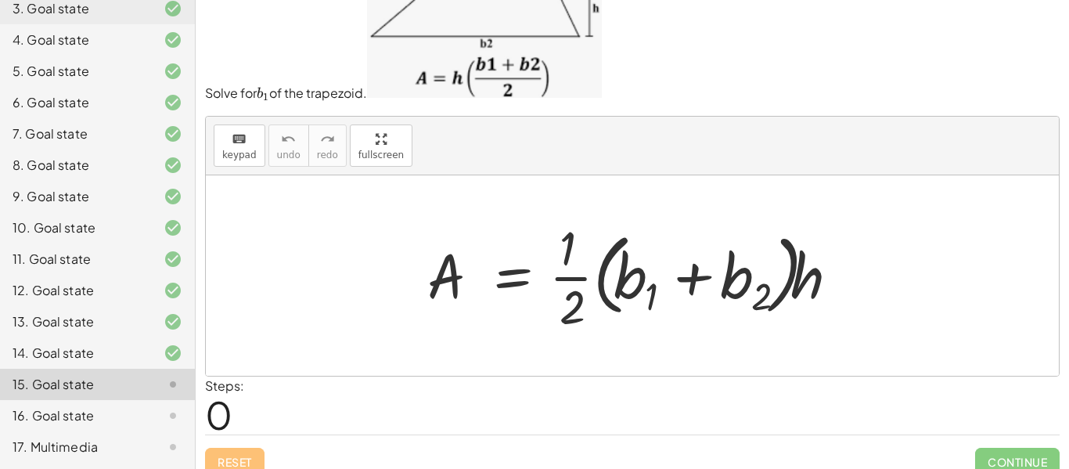
scroll to position [51, 0]
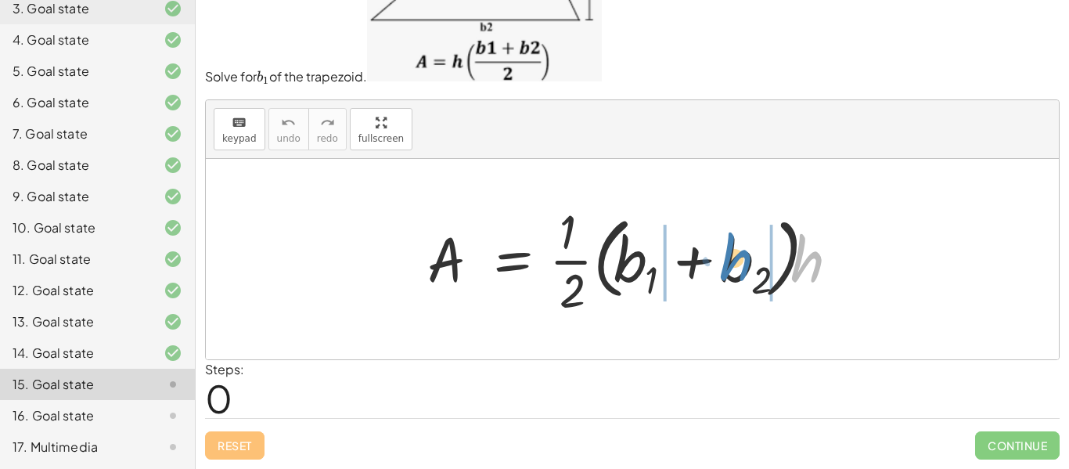
drag, startPoint x: 811, startPoint y: 271, endPoint x: 751, endPoint y: 270, distance: 60.2
click at [740, 269] on div at bounding box center [637, 259] width 437 height 120
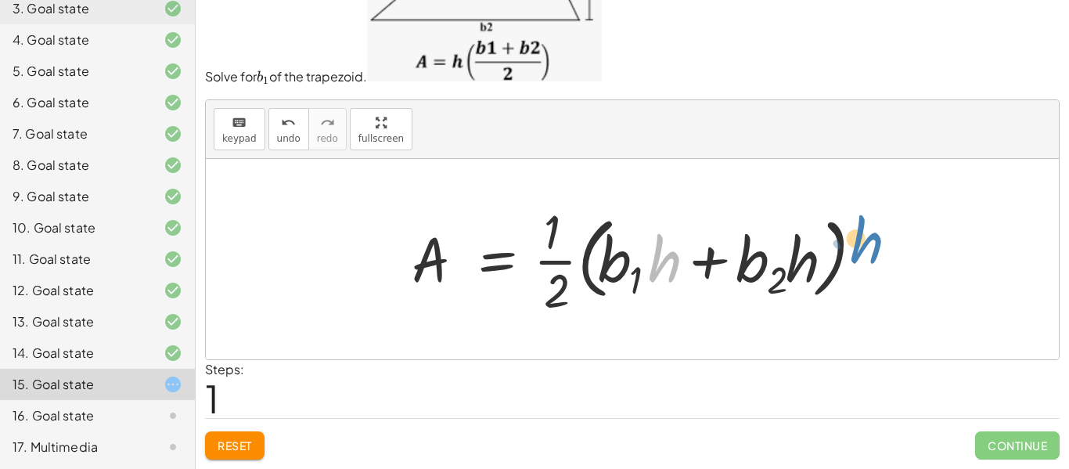
drag, startPoint x: 654, startPoint y: 257, endPoint x: 900, endPoint y: 263, distance: 246.5
click at [239, 437] on button "Reset" at bounding box center [234, 445] width 59 height 28
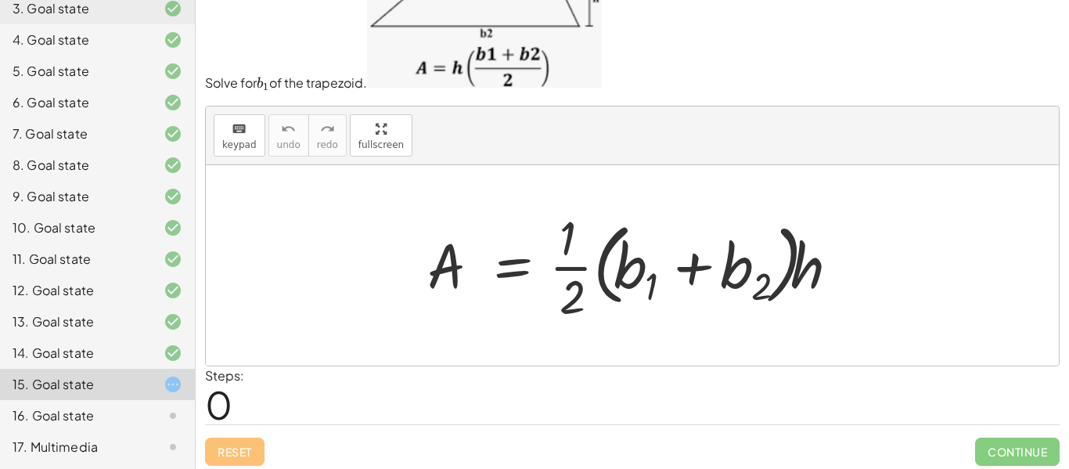
scroll to position [43, 0]
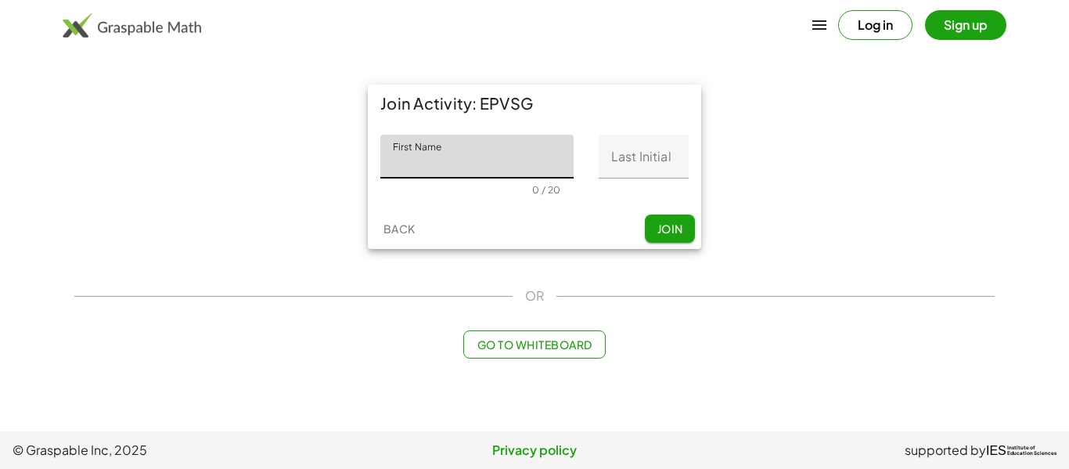
click at [889, 31] on button "Log in" at bounding box center [875, 25] width 74 height 30
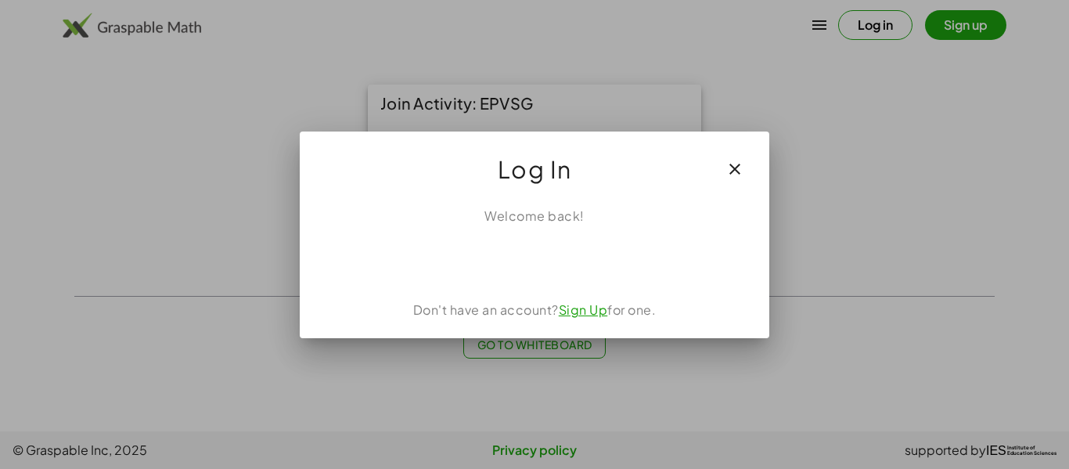
click at [728, 160] on icon "button" at bounding box center [734, 169] width 19 height 19
